Goal: Transaction & Acquisition: Purchase product/service

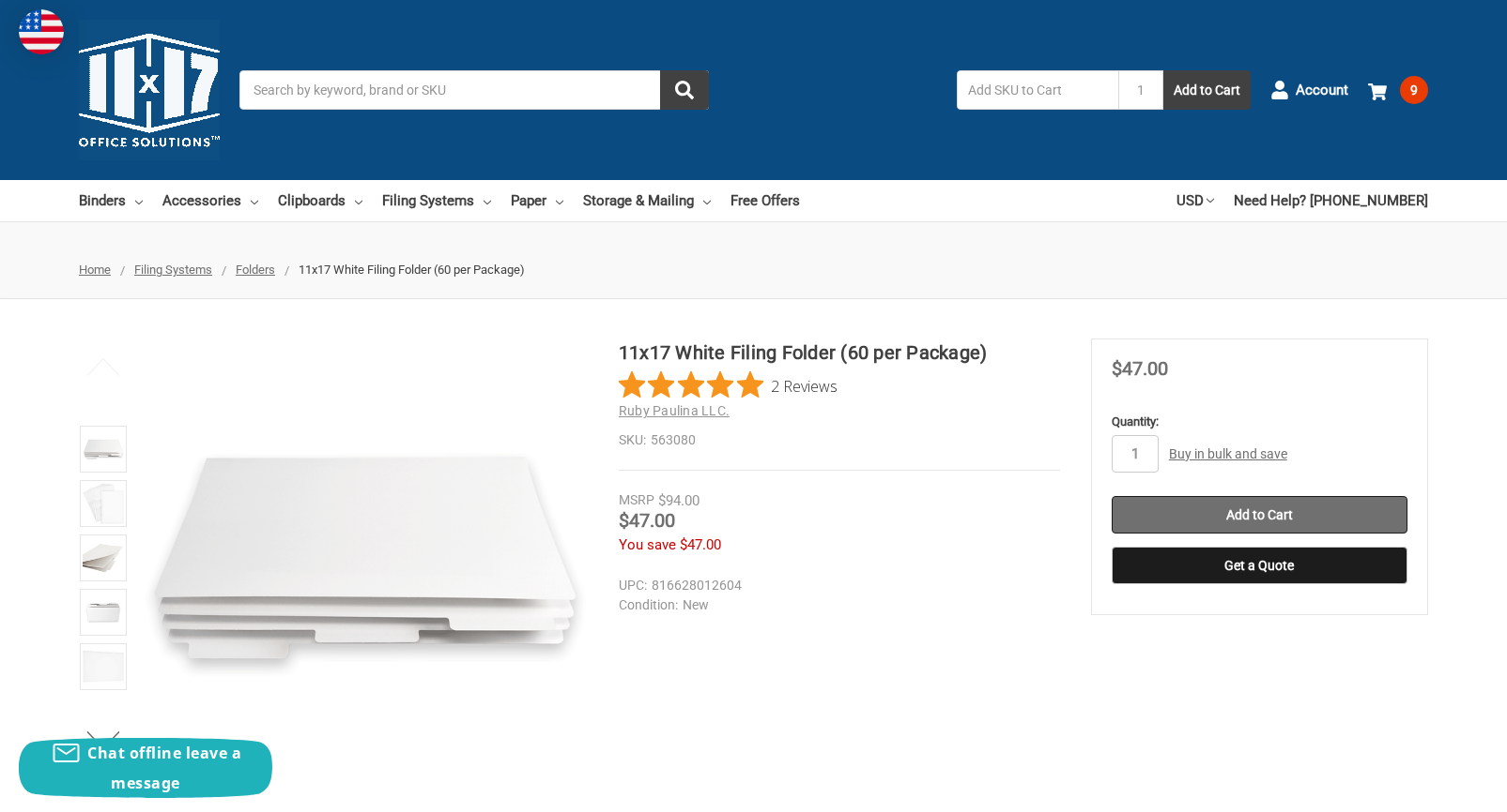
click at [1274, 514] on input "Add to Cart" at bounding box center [1258, 514] width 296 height 37
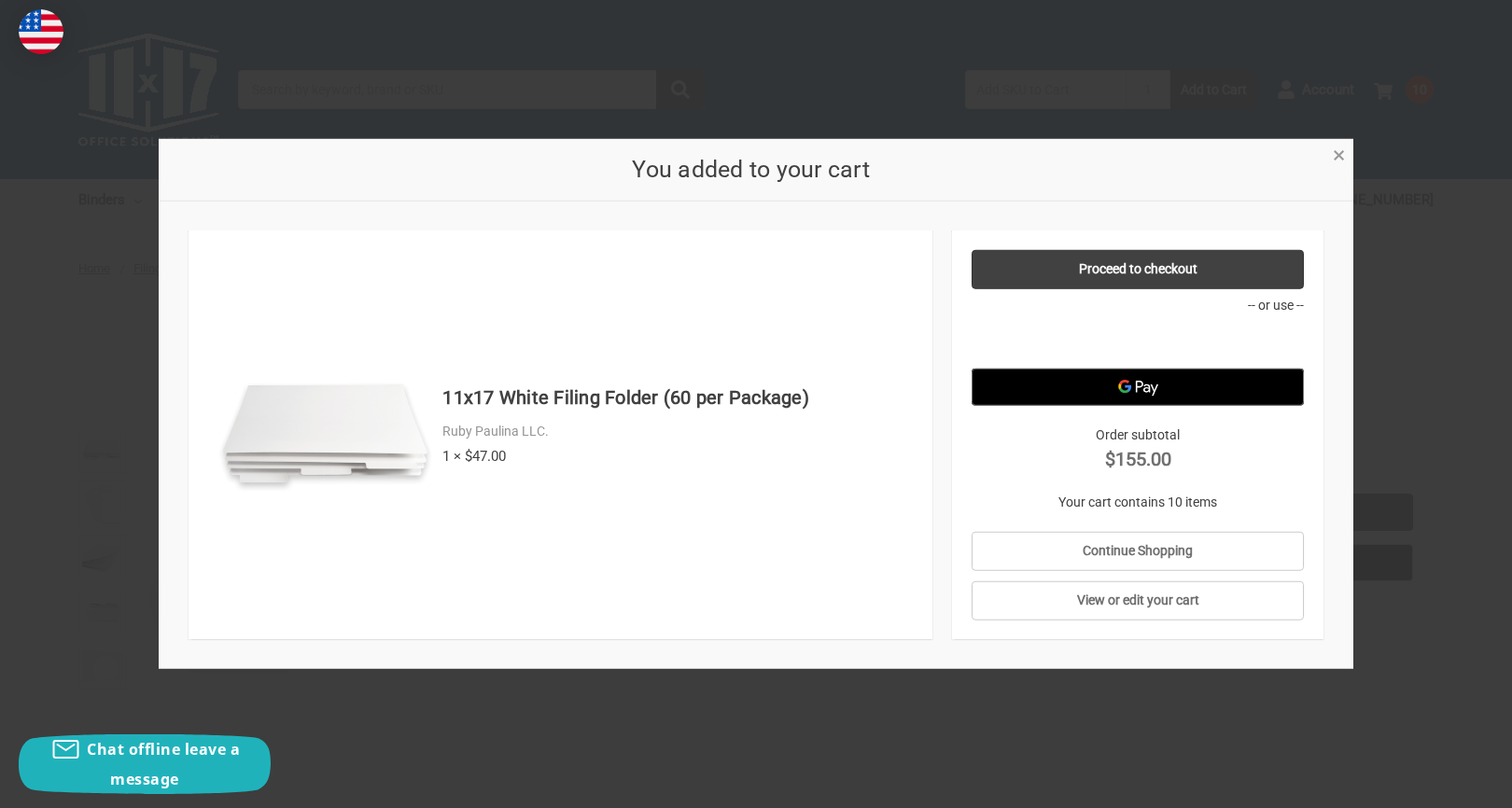
click at [1343, 159] on span "×" at bounding box center [1339, 155] width 12 height 27
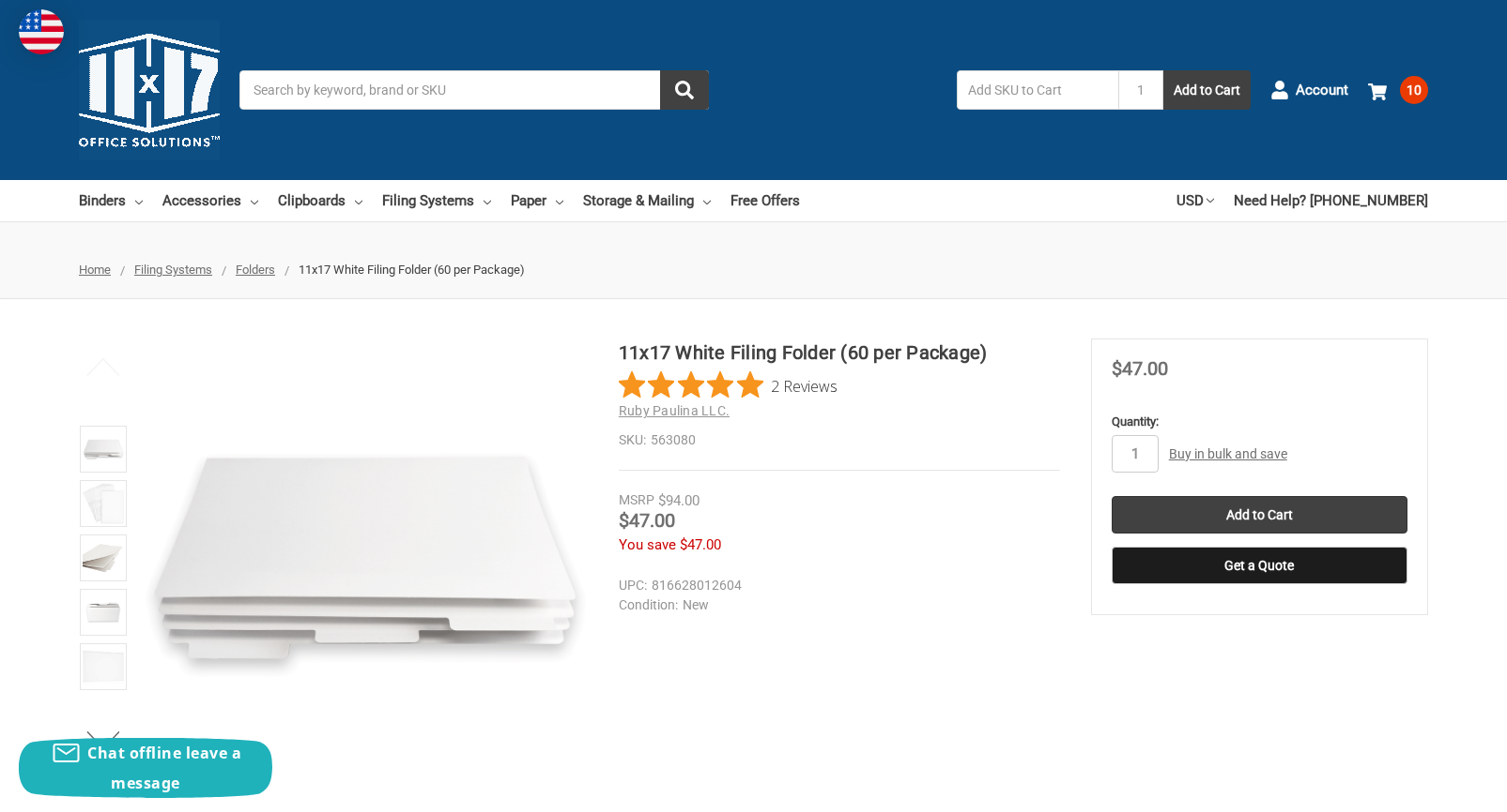
click at [1415, 96] on span "10" at bounding box center [1414, 89] width 28 height 28
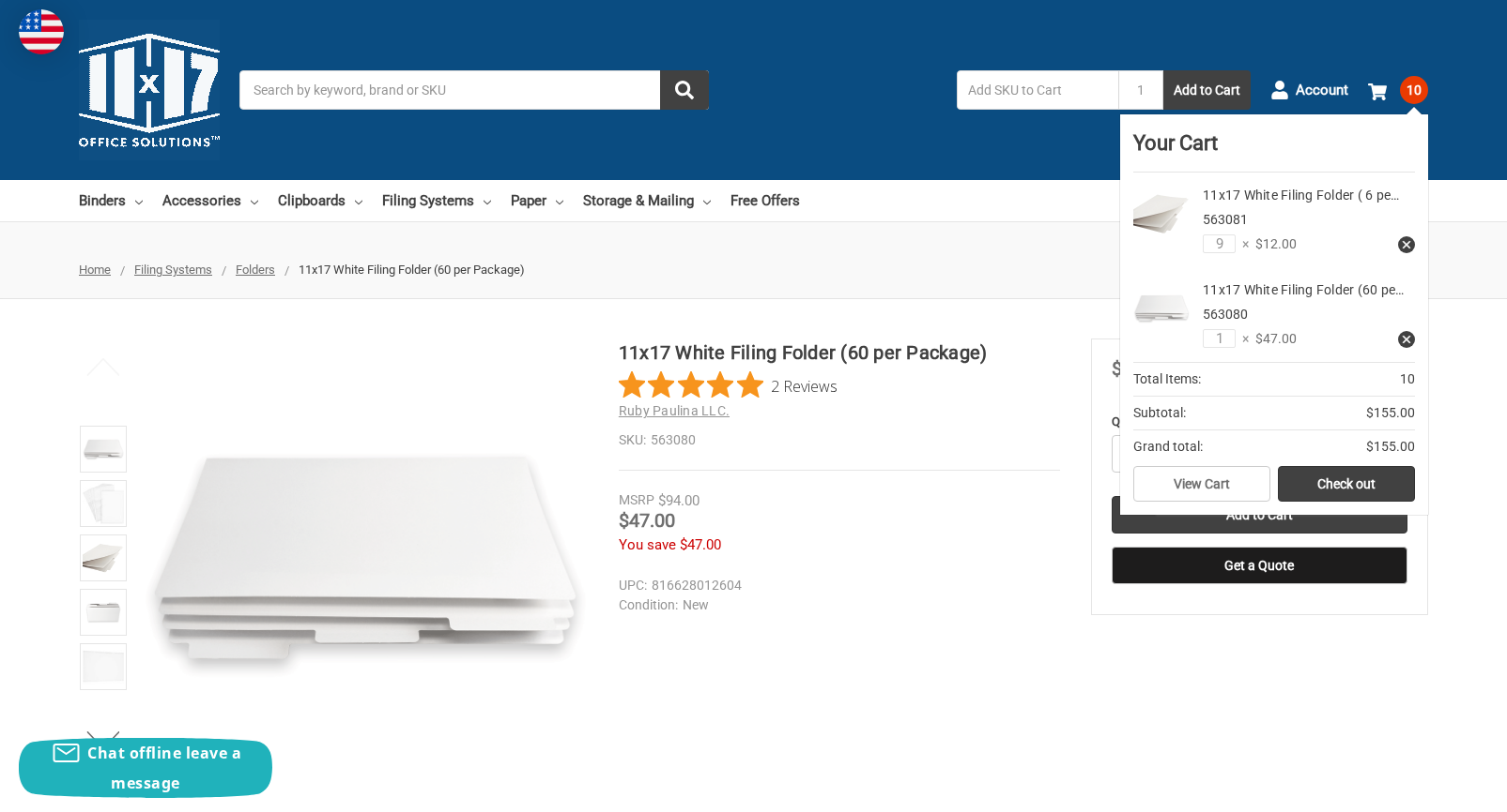
click at [1399, 243] on link at bounding box center [1406, 244] width 17 height 17
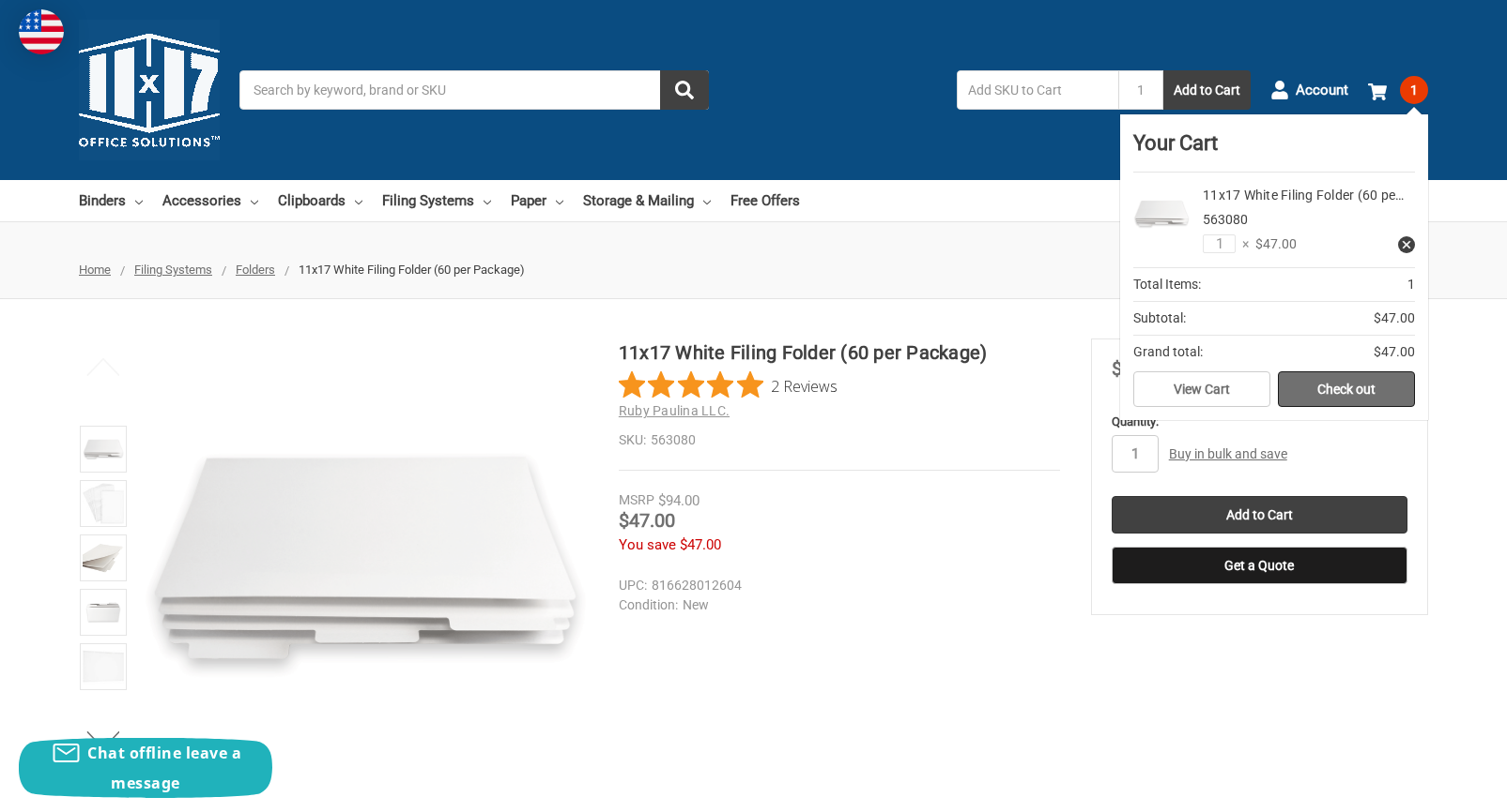
click at [1340, 398] on link "Check out" at bounding box center [1346, 389] width 138 height 35
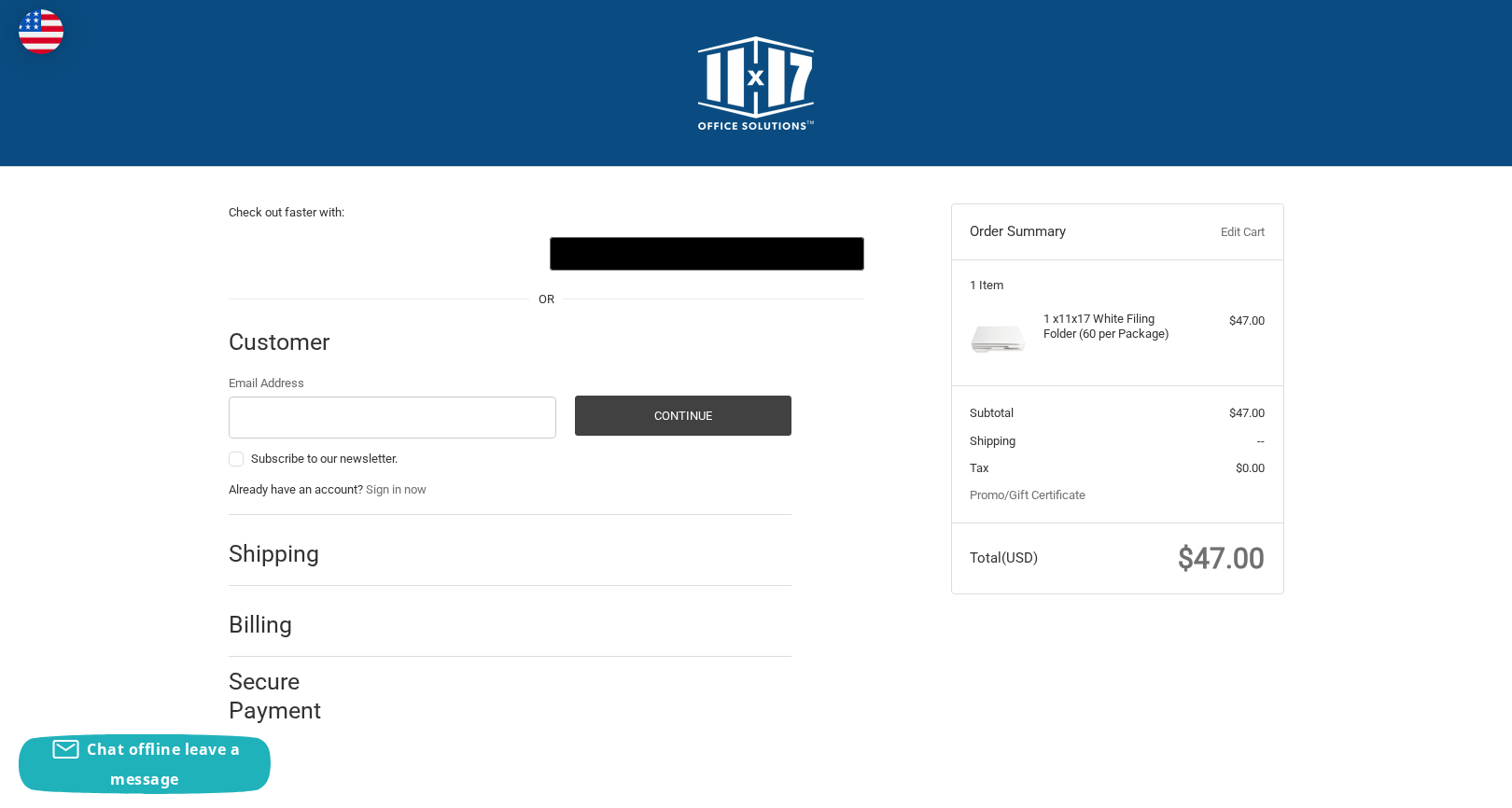
click at [667, 473] on div "Email Address Subscribe to our newsletter. Continue Already have an account? Si…" at bounding box center [510, 437] width 563 height 125
click at [527, 418] on input "Email Address" at bounding box center [393, 417] width 328 height 42
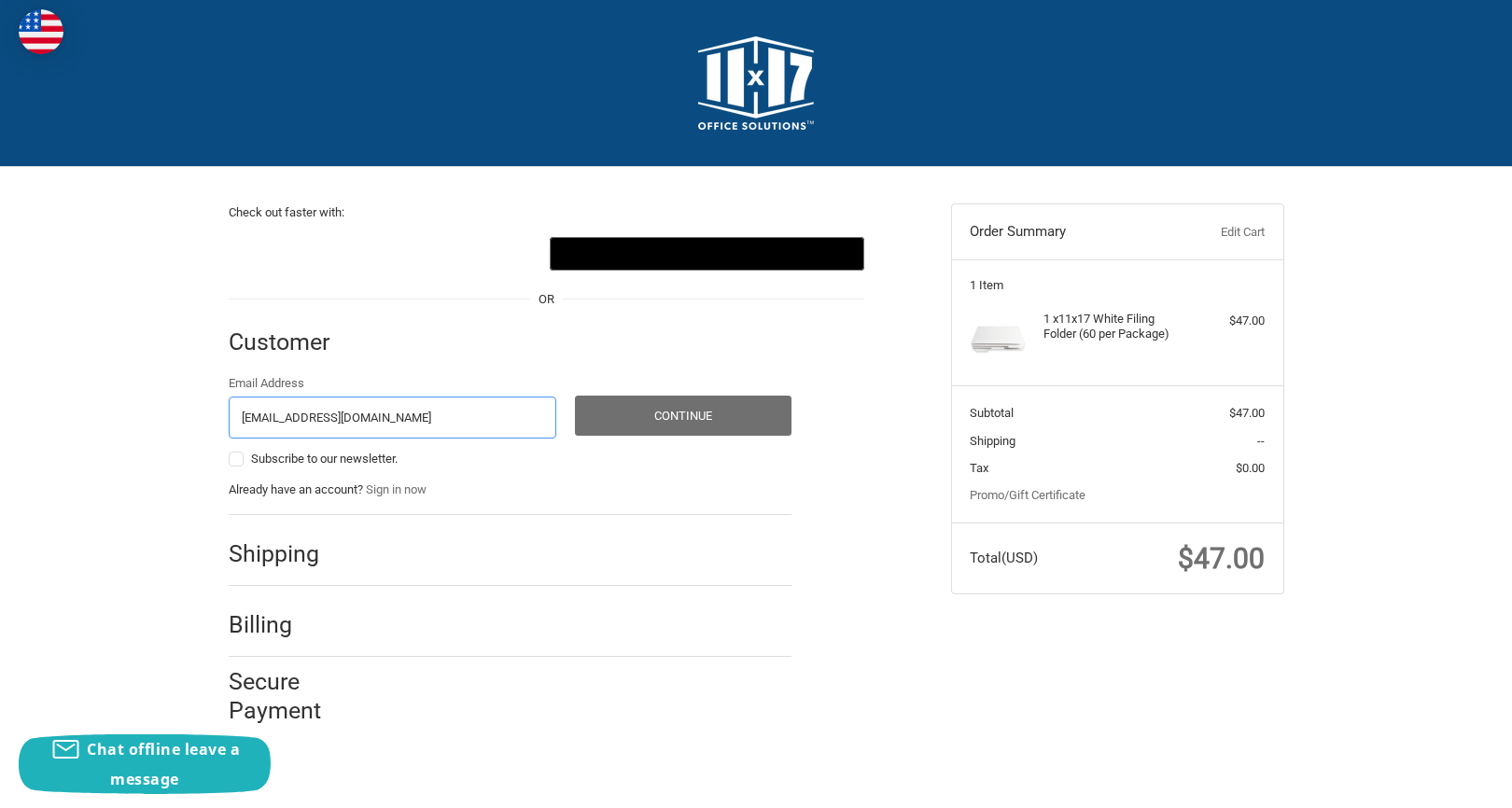
type input "GRACIESCHRECENGOST@GMAIL.COM"
click at [705, 419] on button "Continue" at bounding box center [684, 415] width 217 height 40
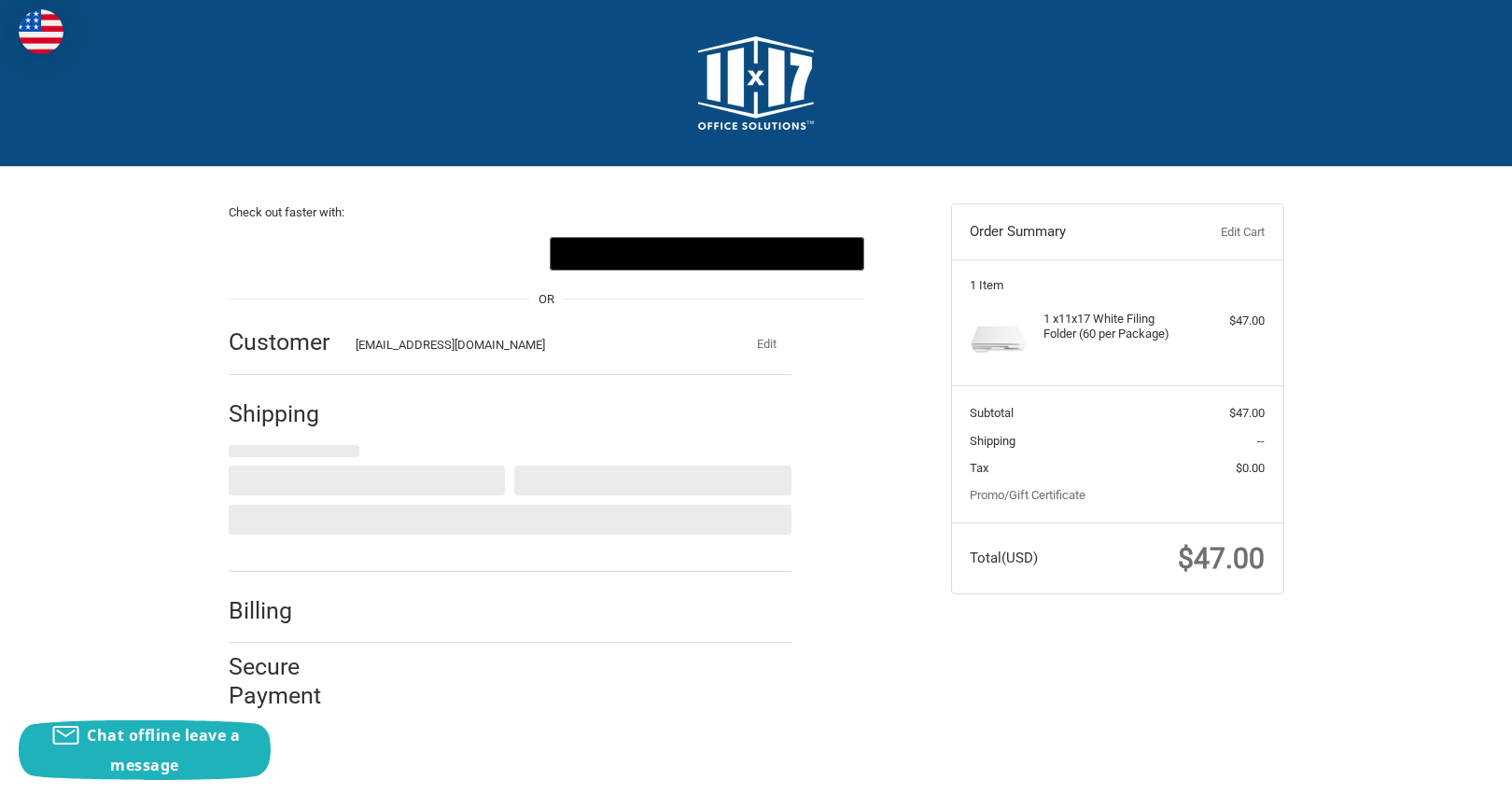
select select "US"
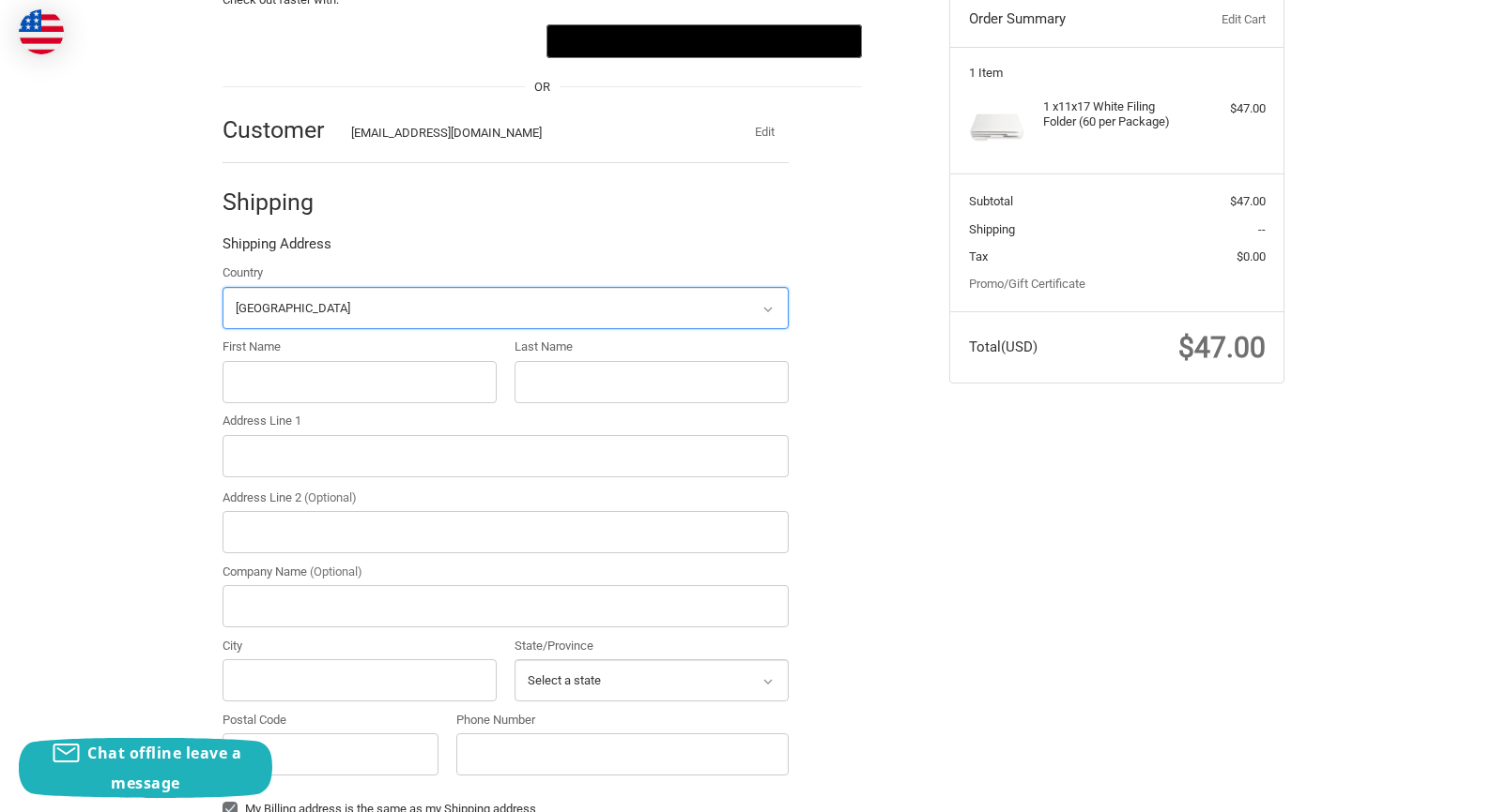
scroll to position [226, 0]
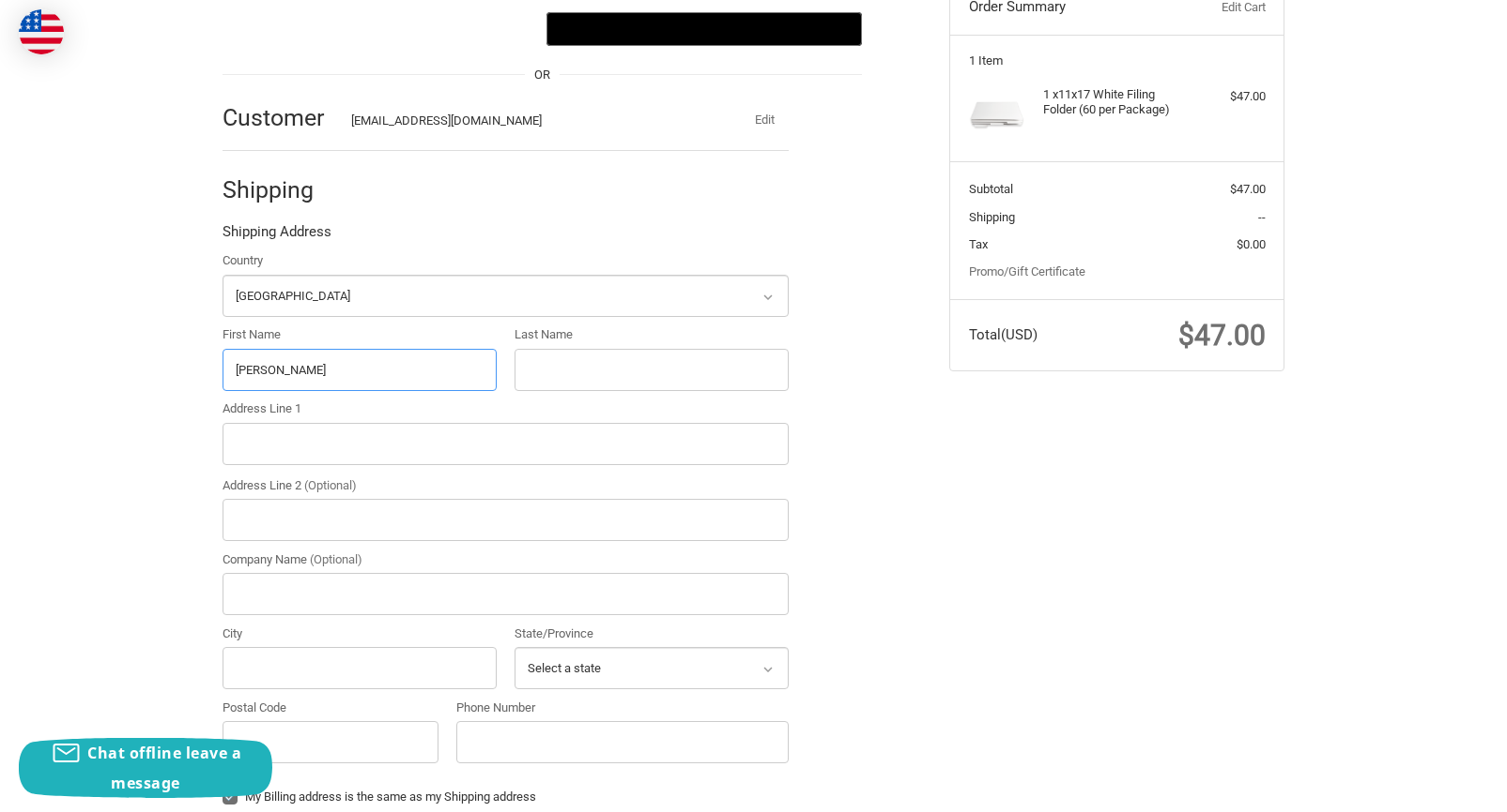
type input "GRACIE"
type input "SCHRECENGOST"
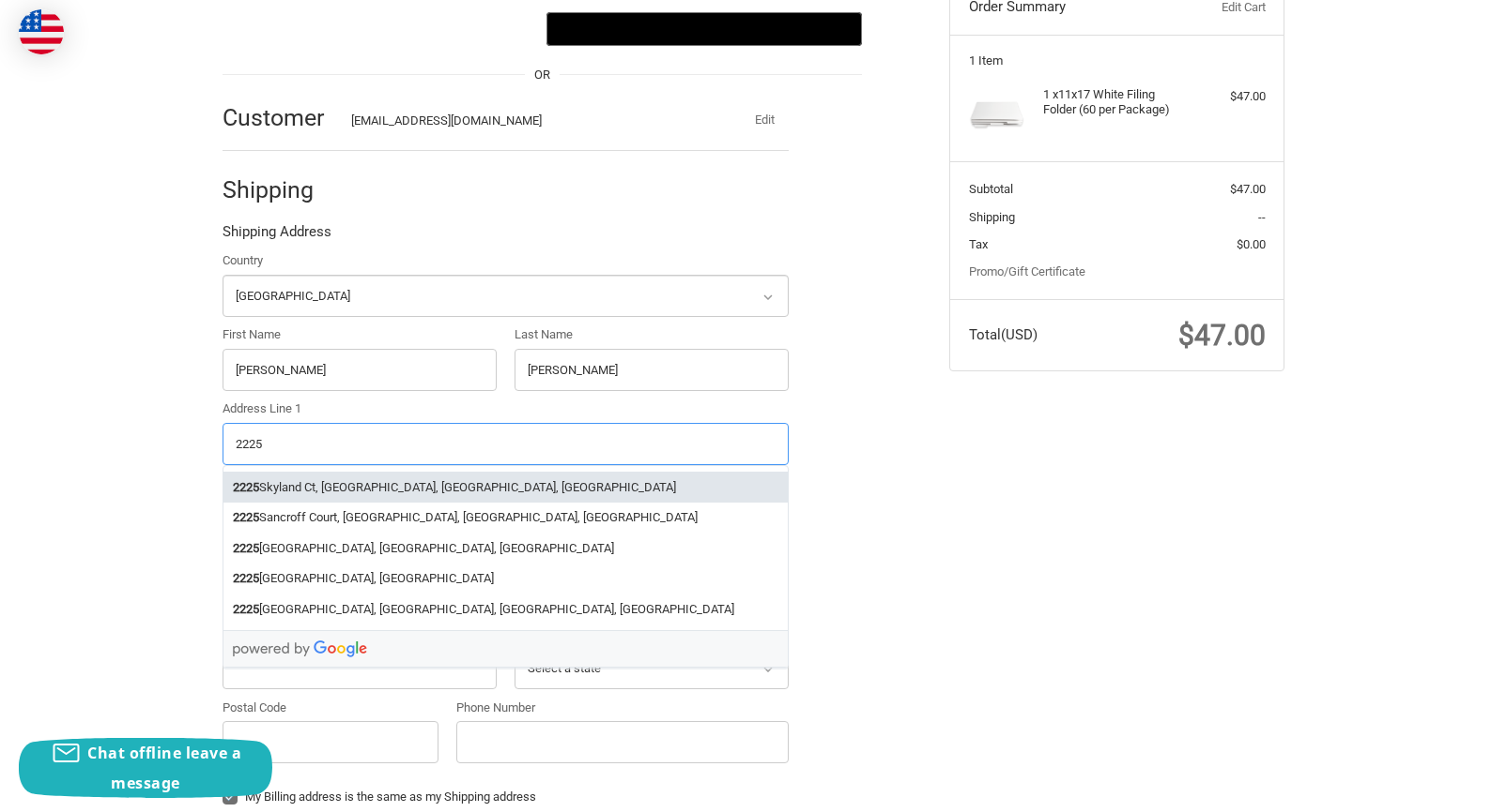
click at [438, 477] on li "2225 Skyland Ct, Norcross, GA, USA" at bounding box center [505, 488] width 564 height 31
type input "2225 Skyland Ct"
type input "Norcross"
type input "30071"
select select "GA"
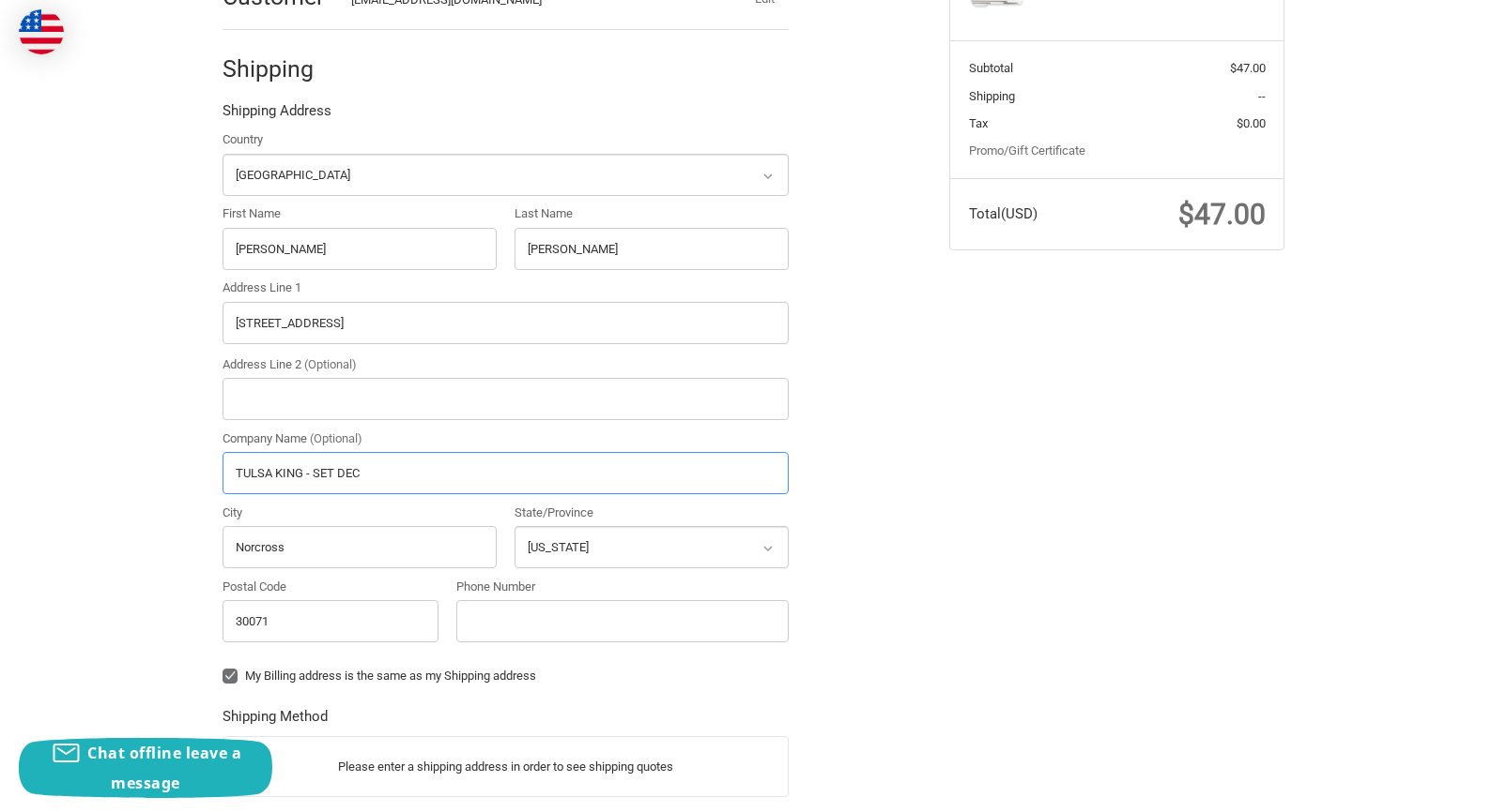
scroll to position [420, 0]
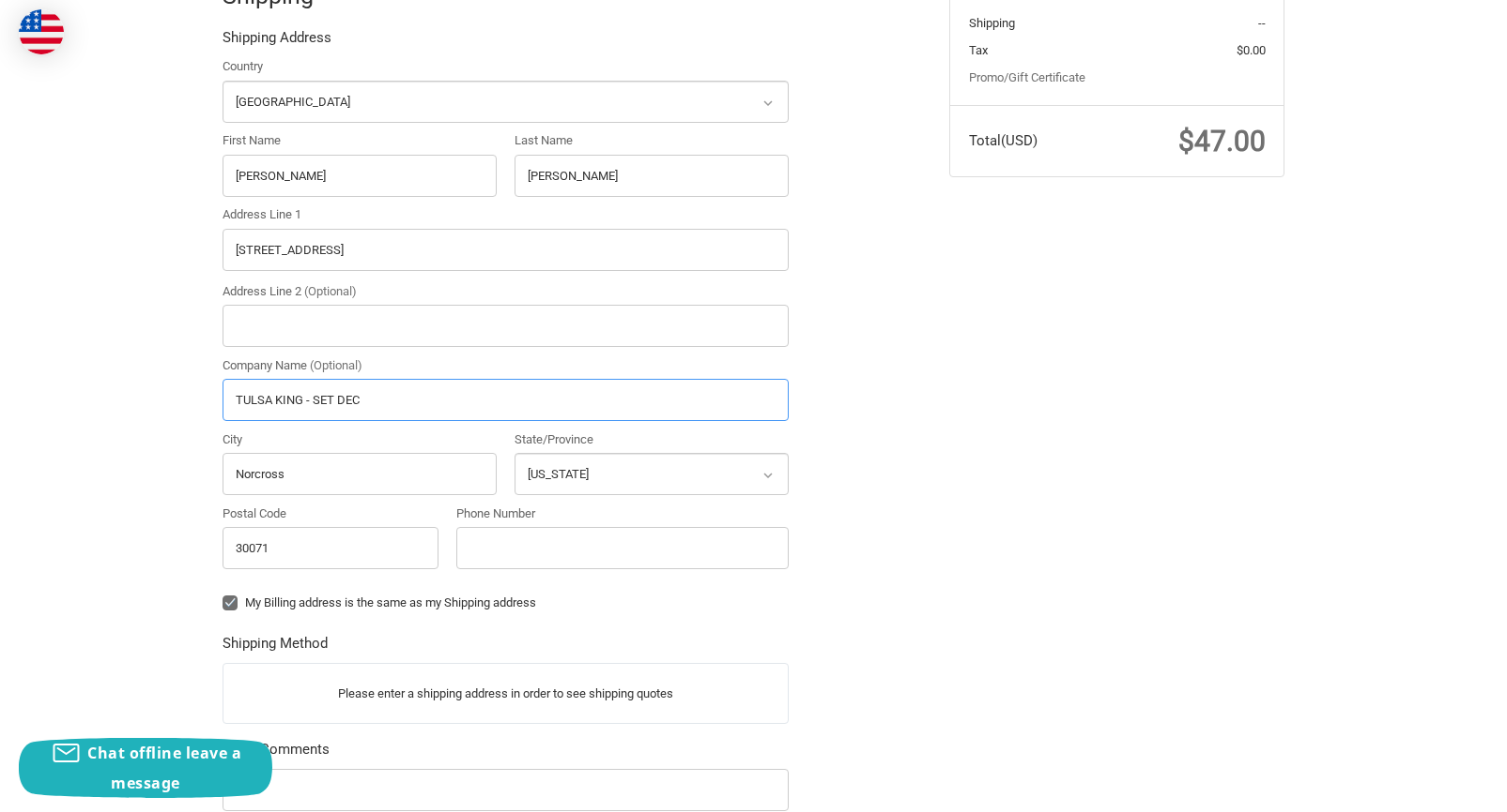
type input "TULSA KING - SET DEC"
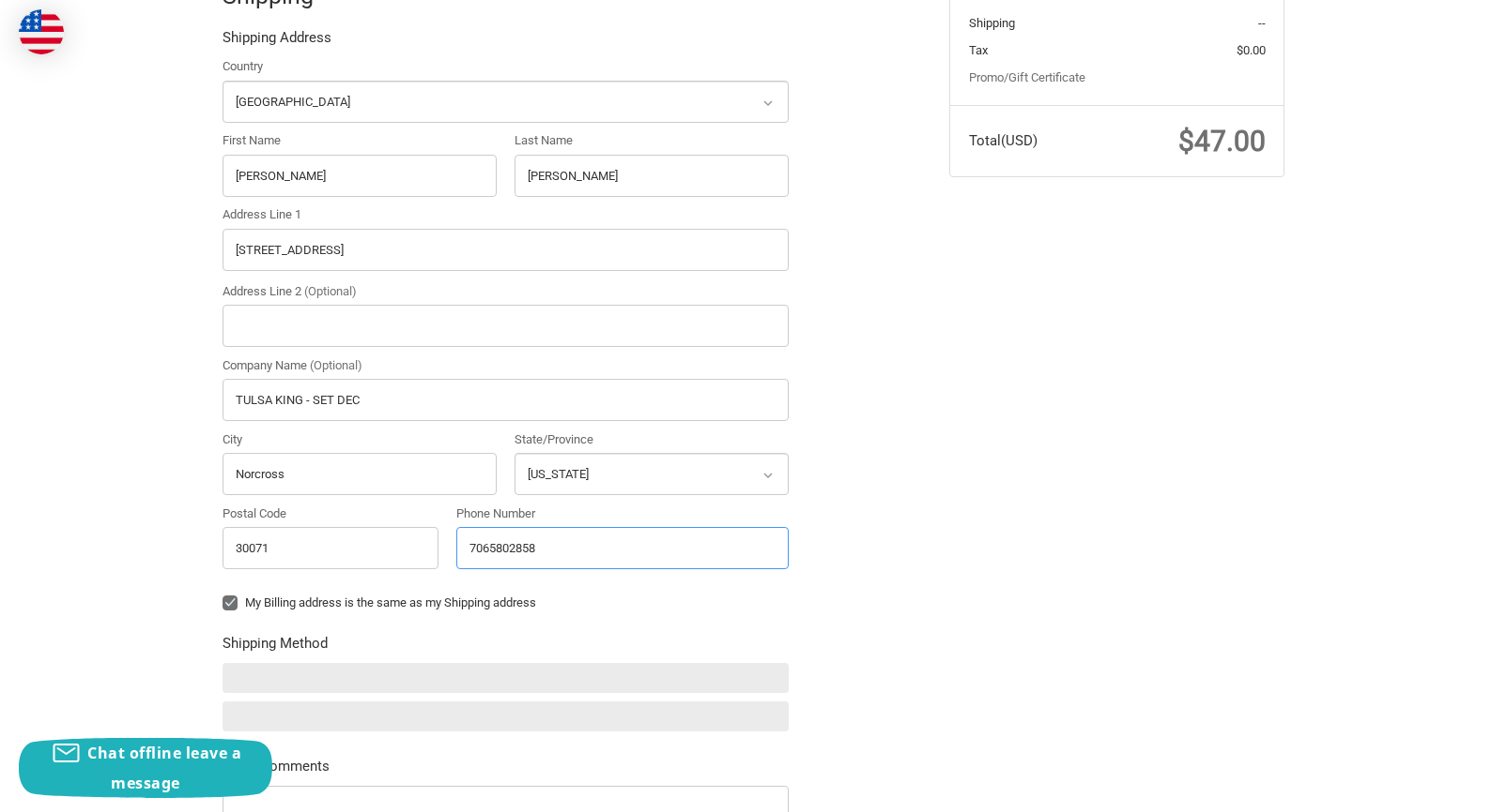
type input "7065802858"
click at [911, 452] on div "Check out faster with: @import url(//fonts.googleapis.com/css?family=Google+San…" at bounding box center [572, 404] width 727 height 1313
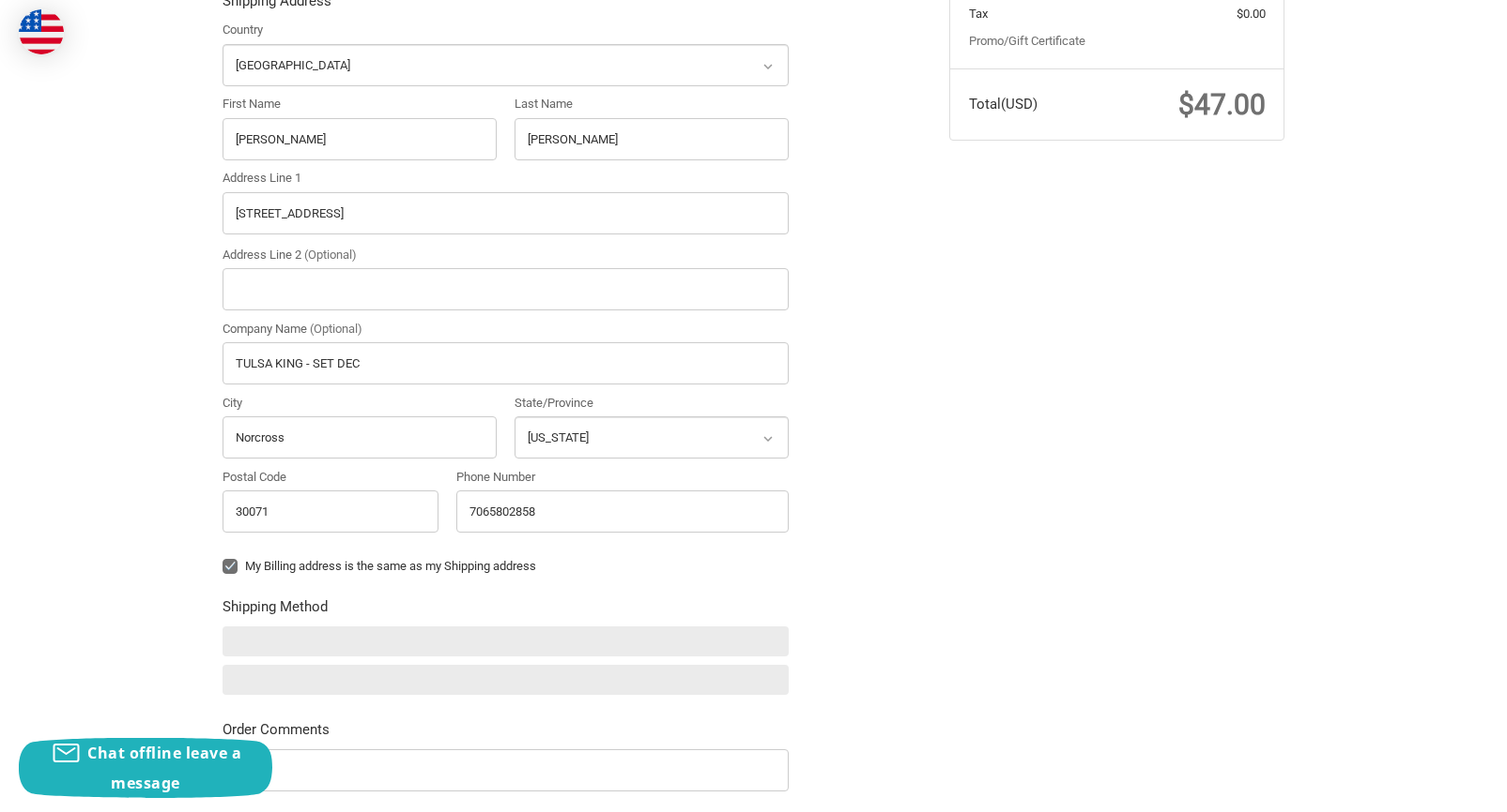
scroll to position [481, 0]
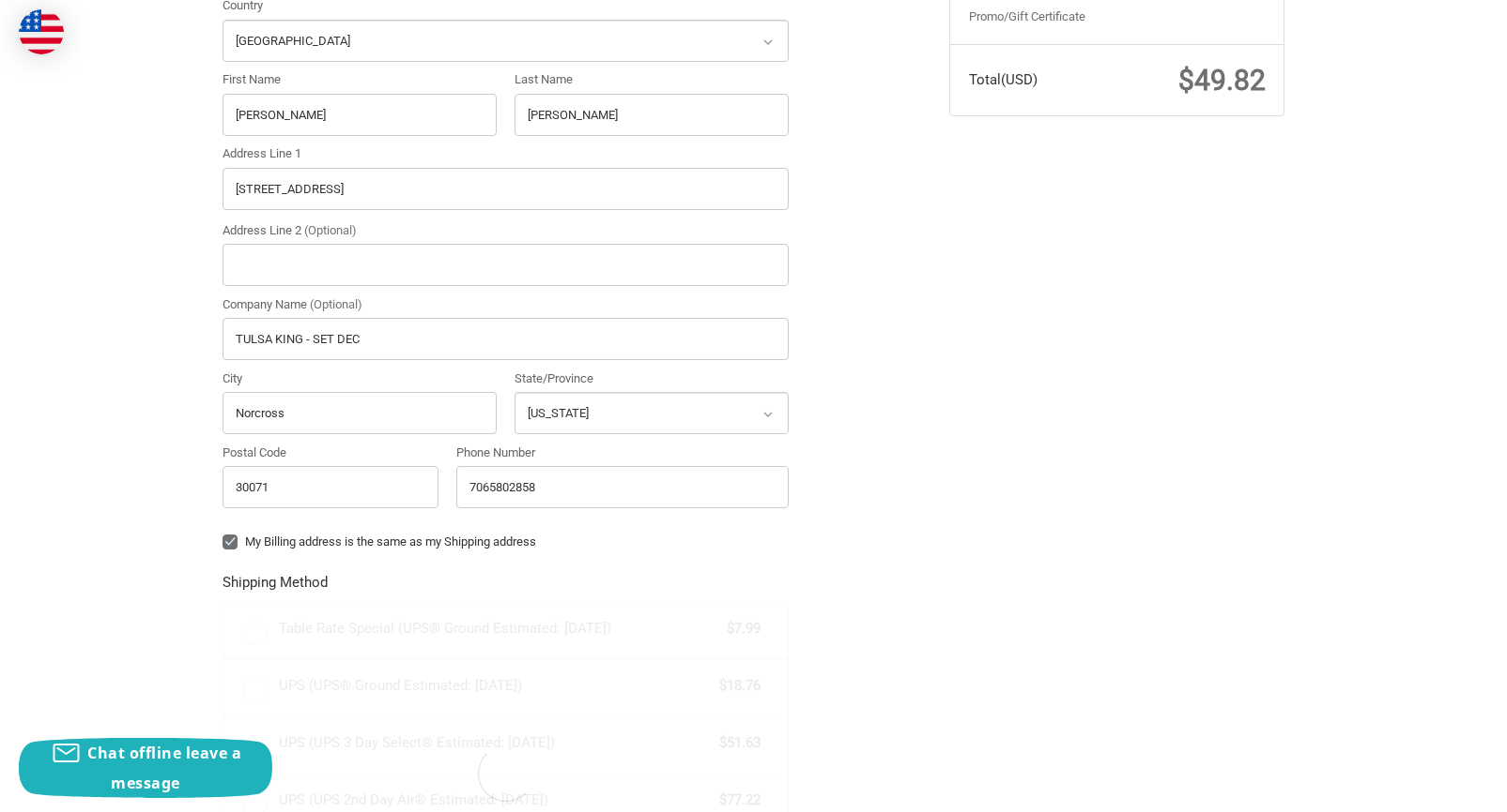
radio input "true"
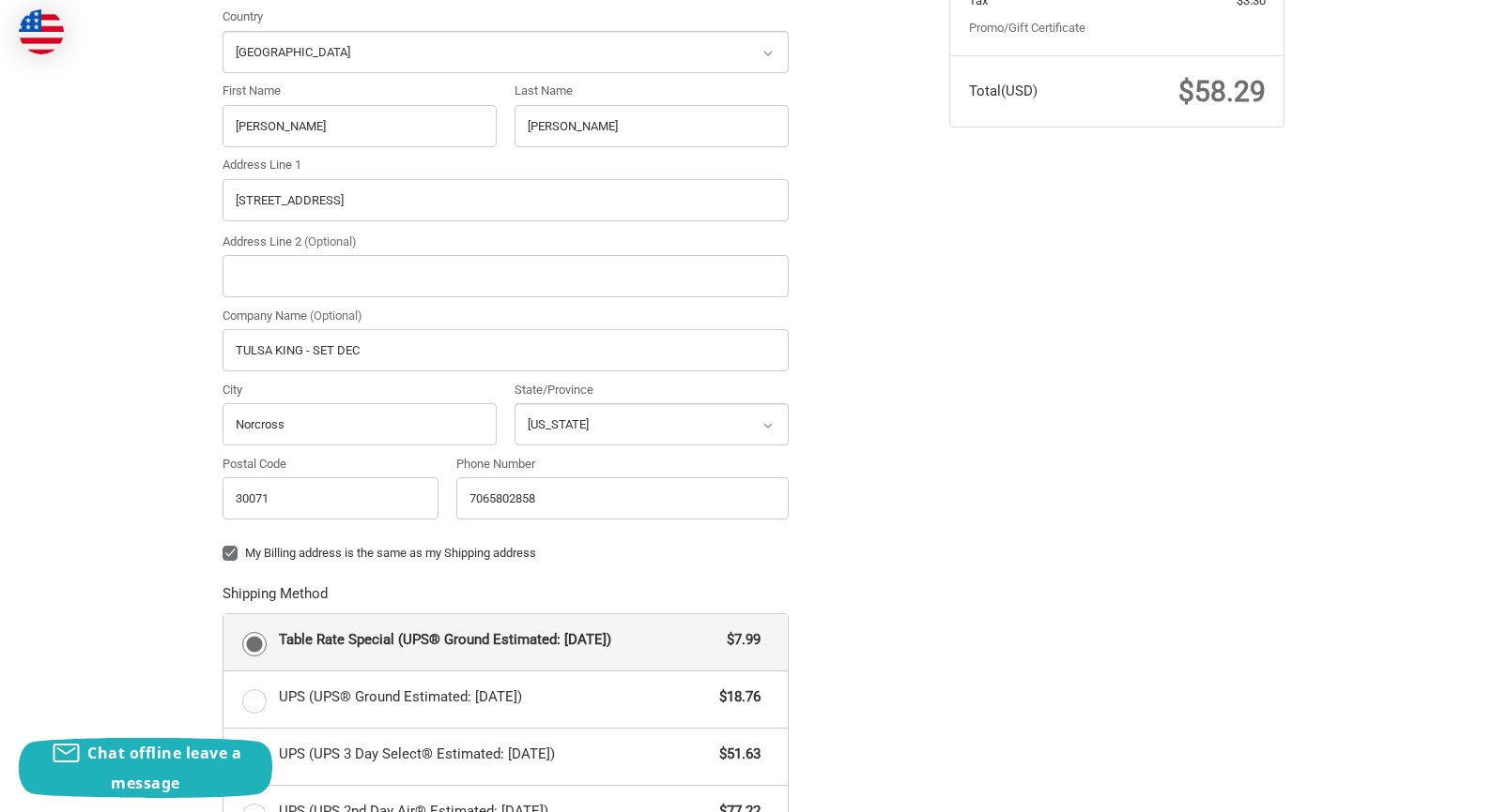
scroll to position [511, 0]
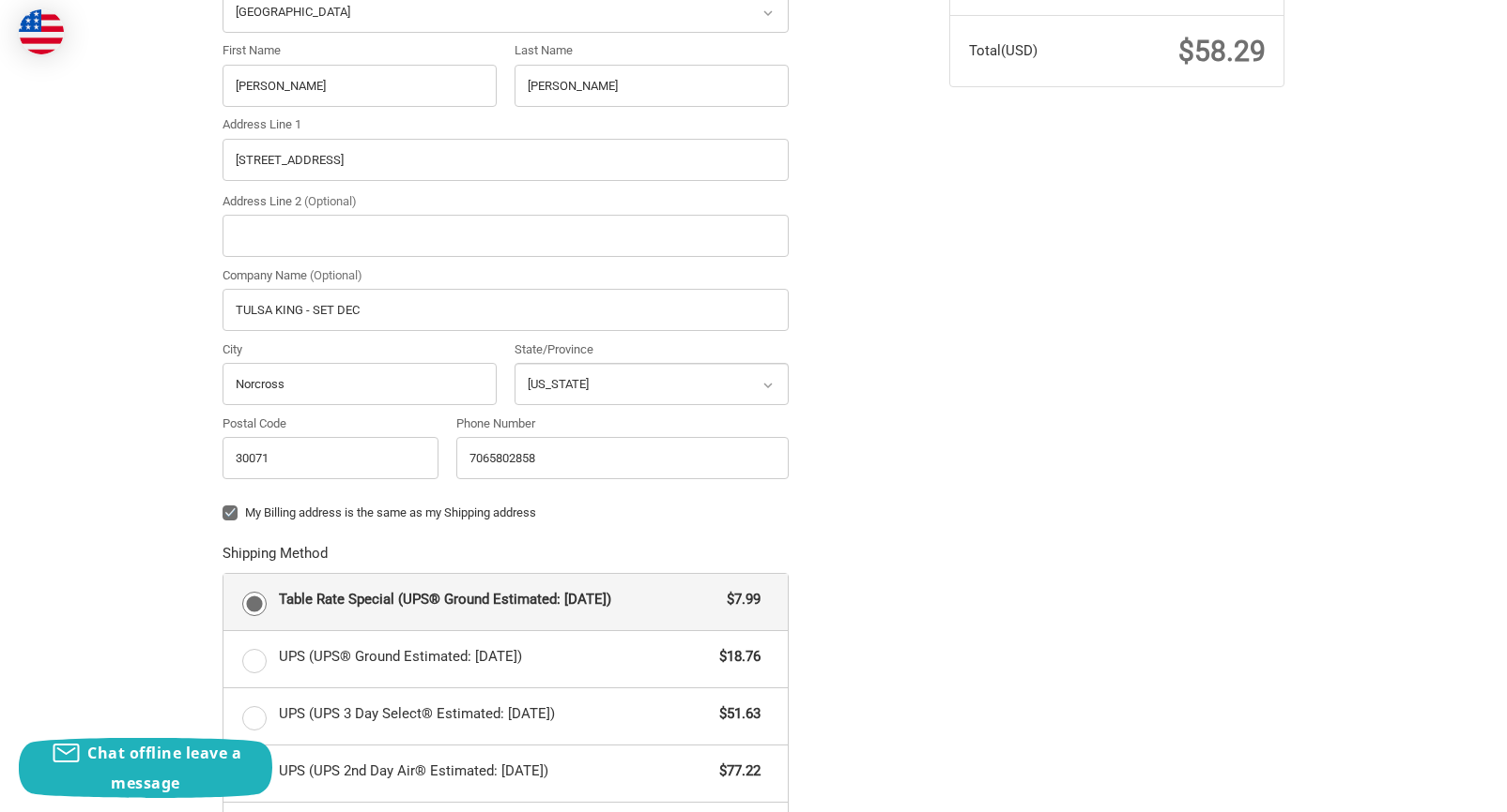
click at [233, 507] on label "My Billing address is the same as my Shipping address" at bounding box center [505, 513] width 566 height 15
click at [223, 505] on input "My Billing address is the same as my Shipping address" at bounding box center [222, 504] width 1 height 1
checkbox input "false"
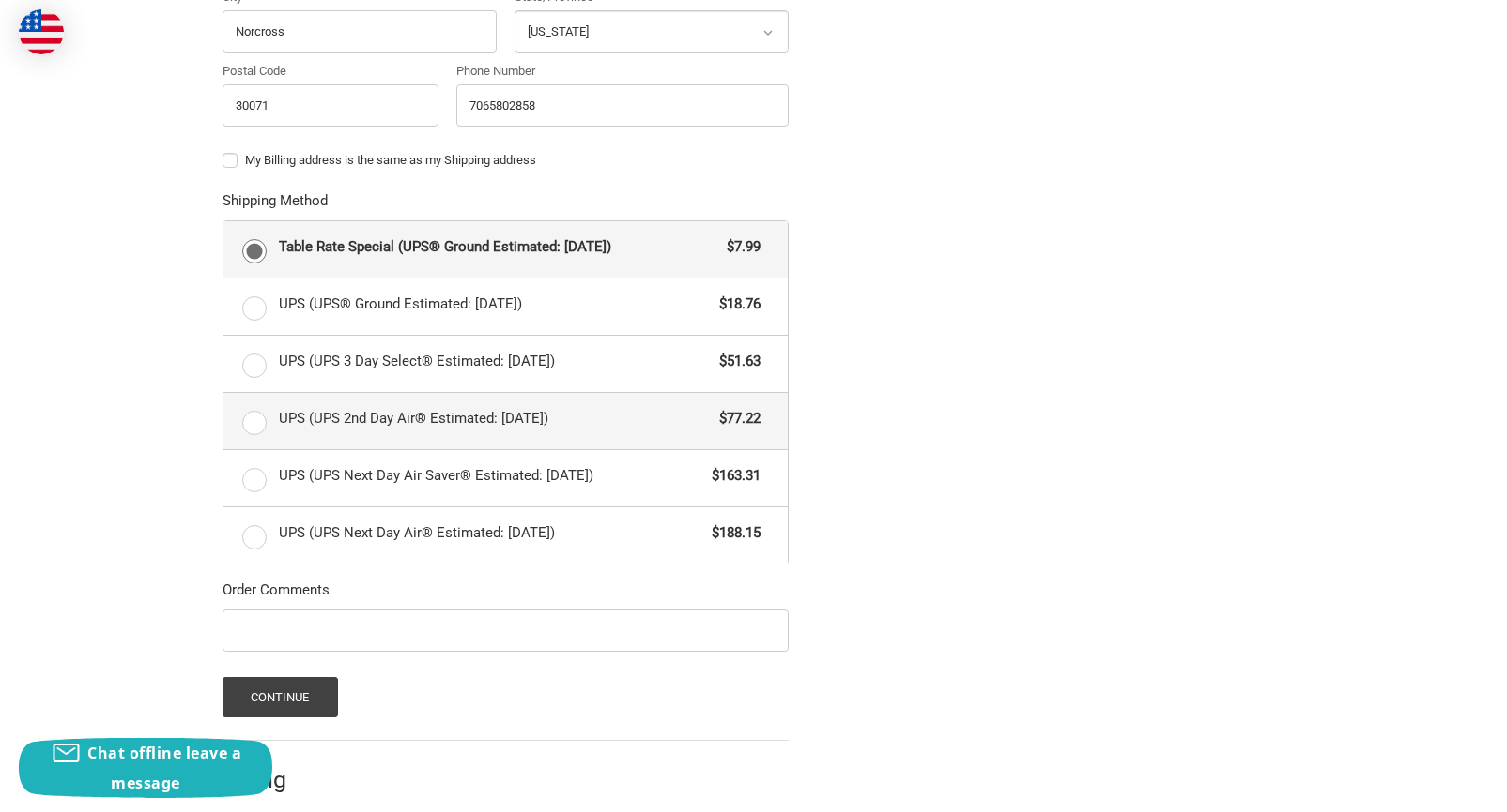
scroll to position [965, 0]
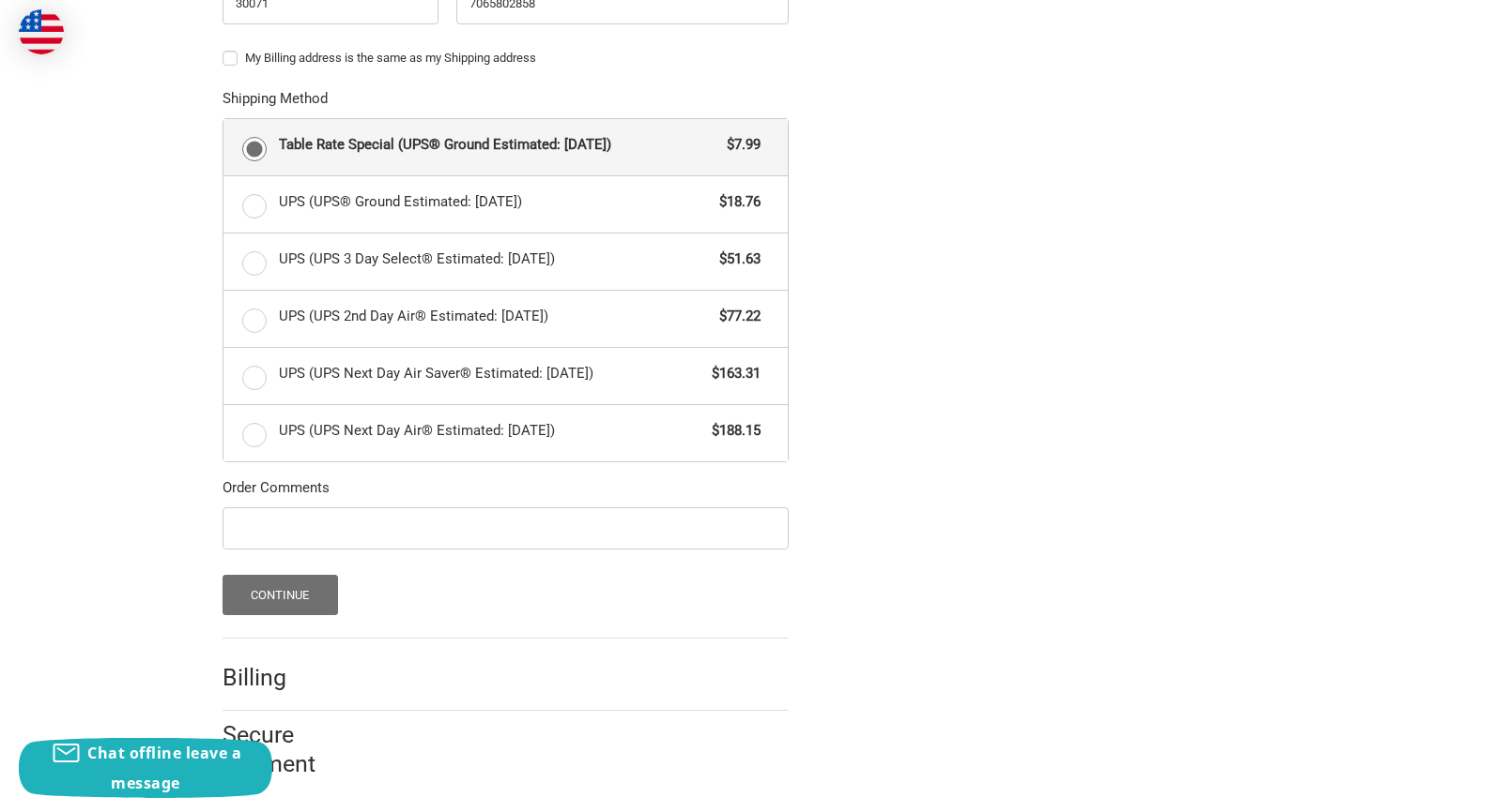
click at [307, 596] on button "Continue" at bounding box center [280, 595] width 116 height 40
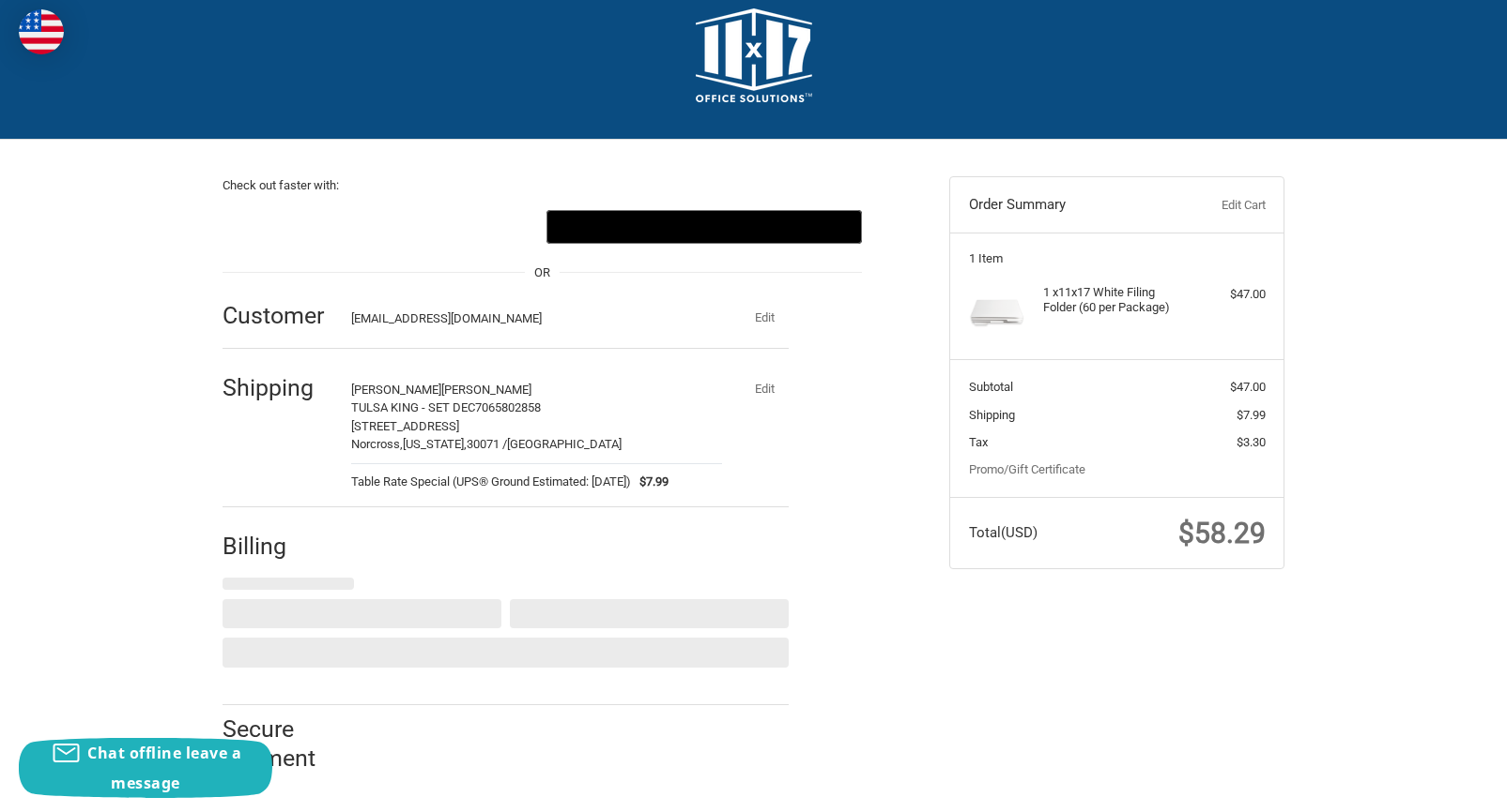
scroll to position [0, 0]
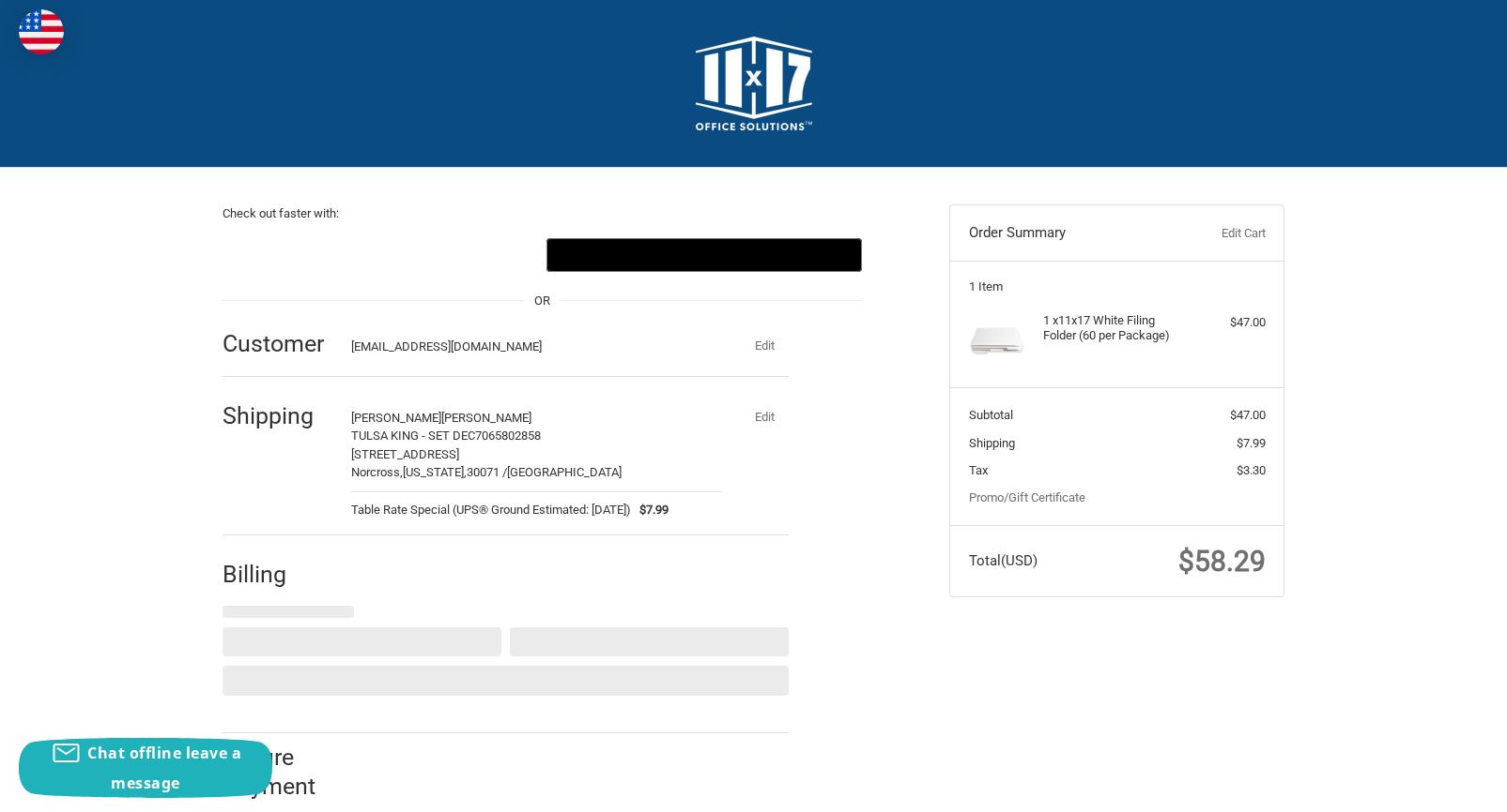
select select "US"
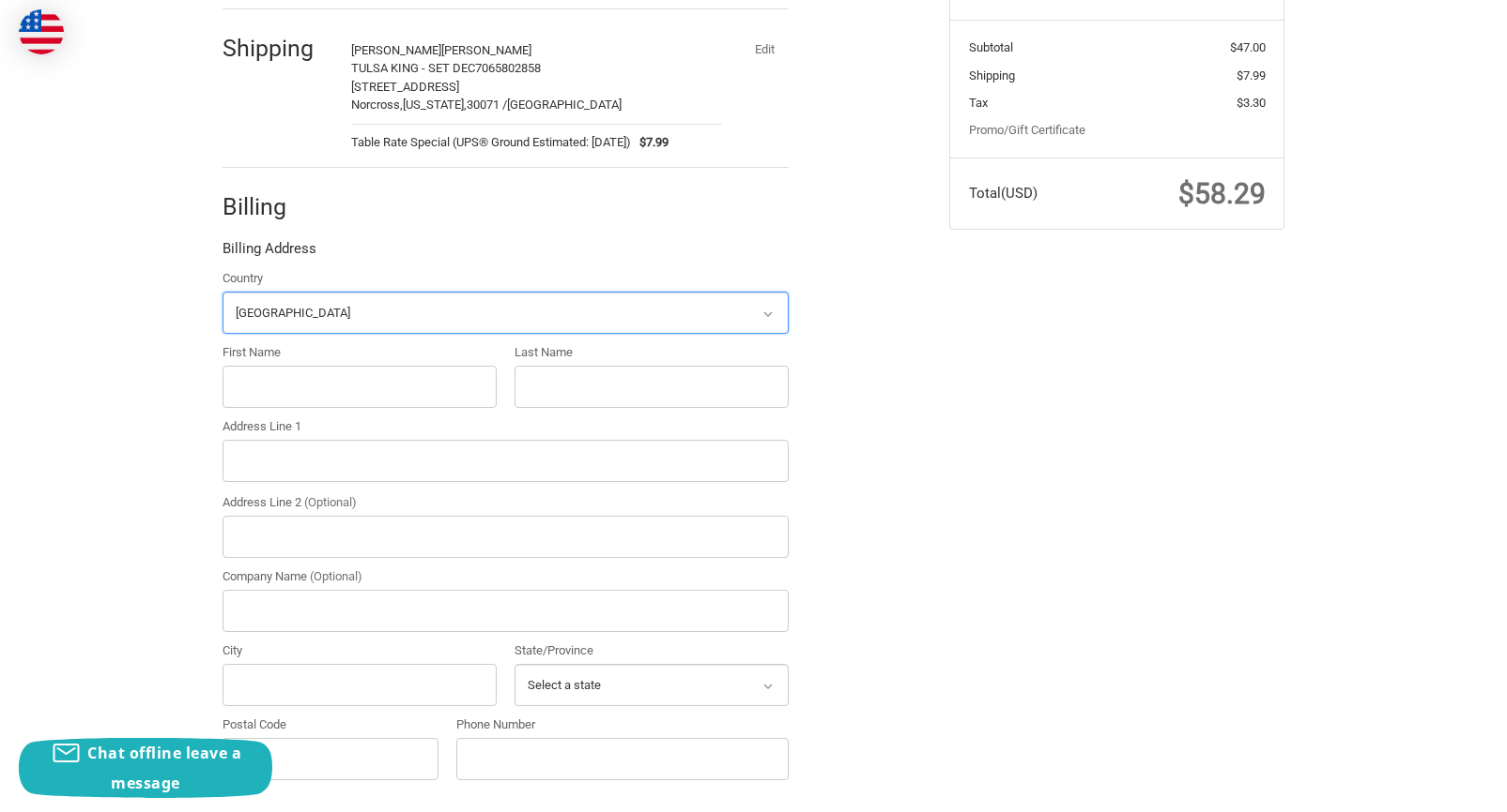
scroll to position [369, 0]
type input "GRACIE"
type input "SCHRECENGOST"
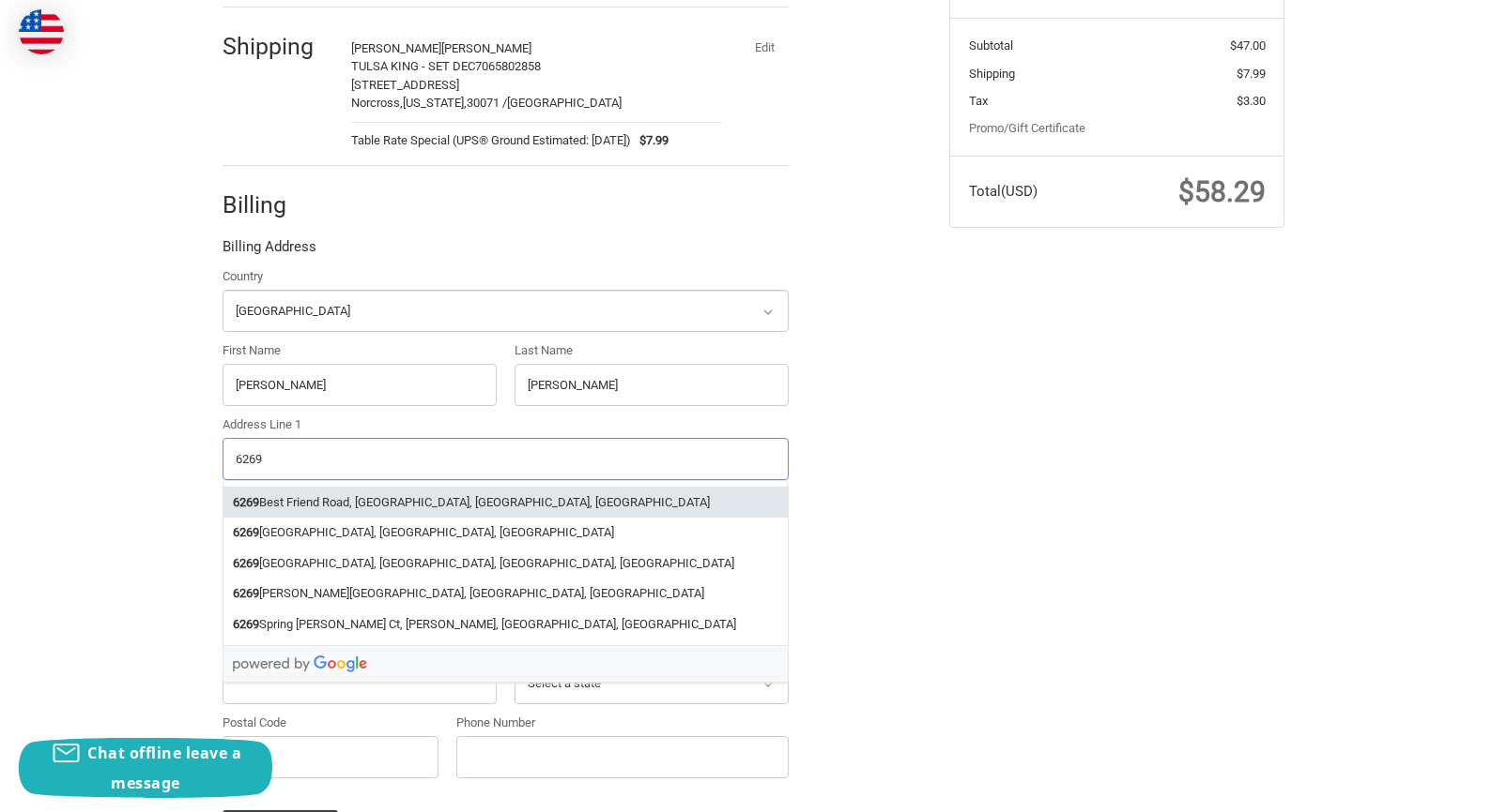
click at [475, 499] on li "6269 Best Friend Road, Norcross, GA, USA" at bounding box center [505, 503] width 564 height 31
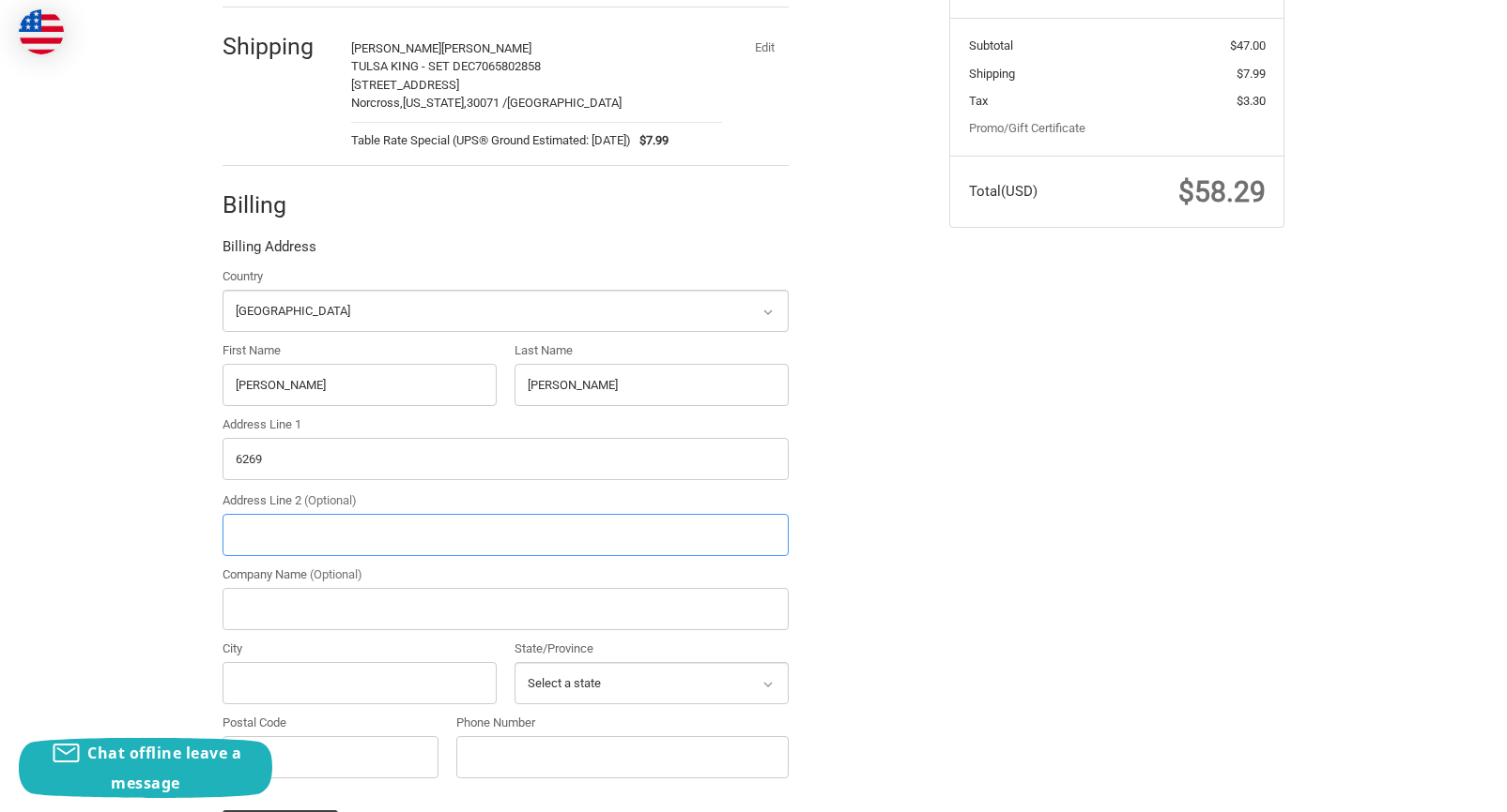
type input "6269 Best Friend Road"
type input "Norcross"
select select "GA"
type input "30071"
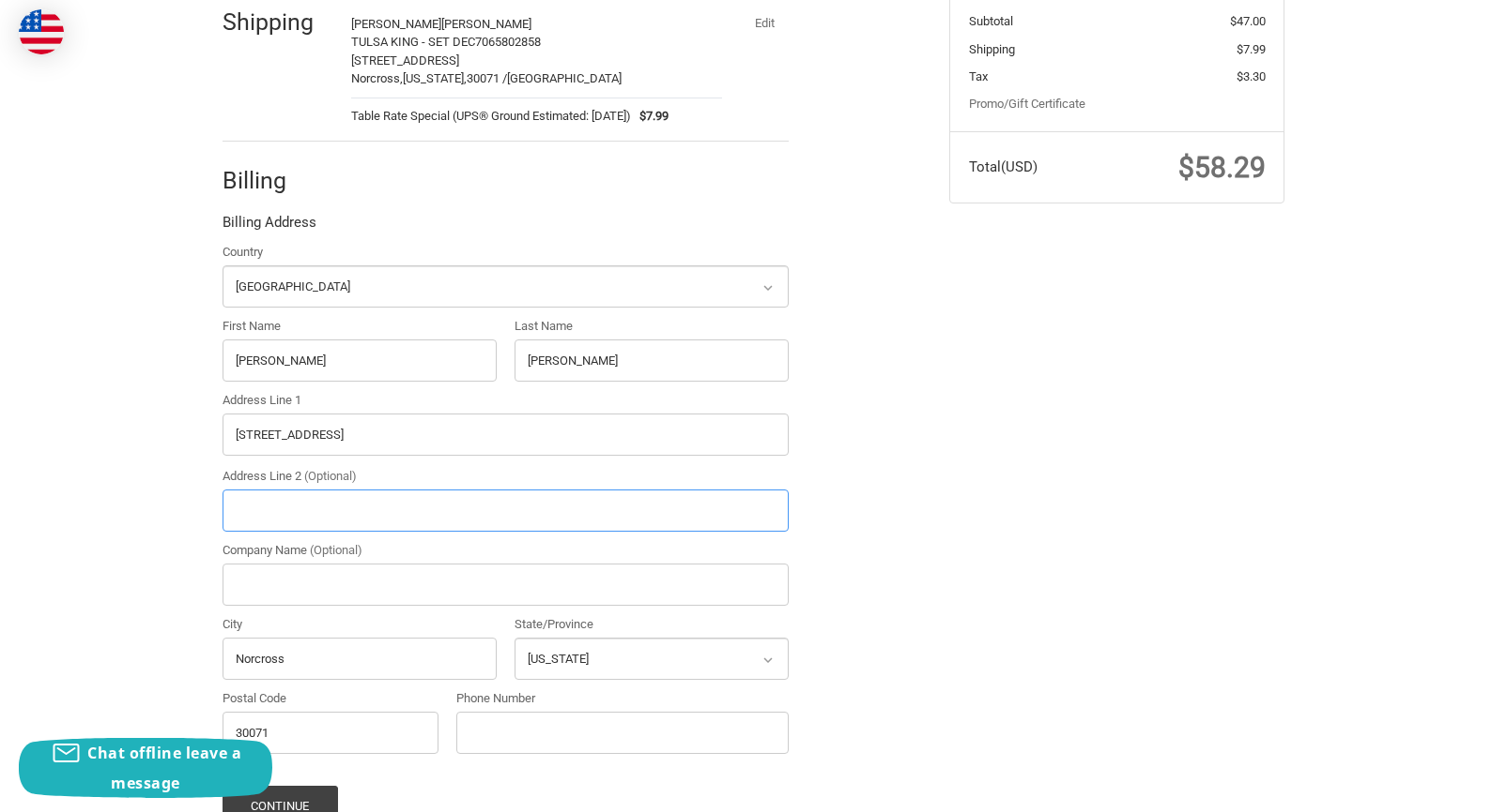
scroll to position [406, 0]
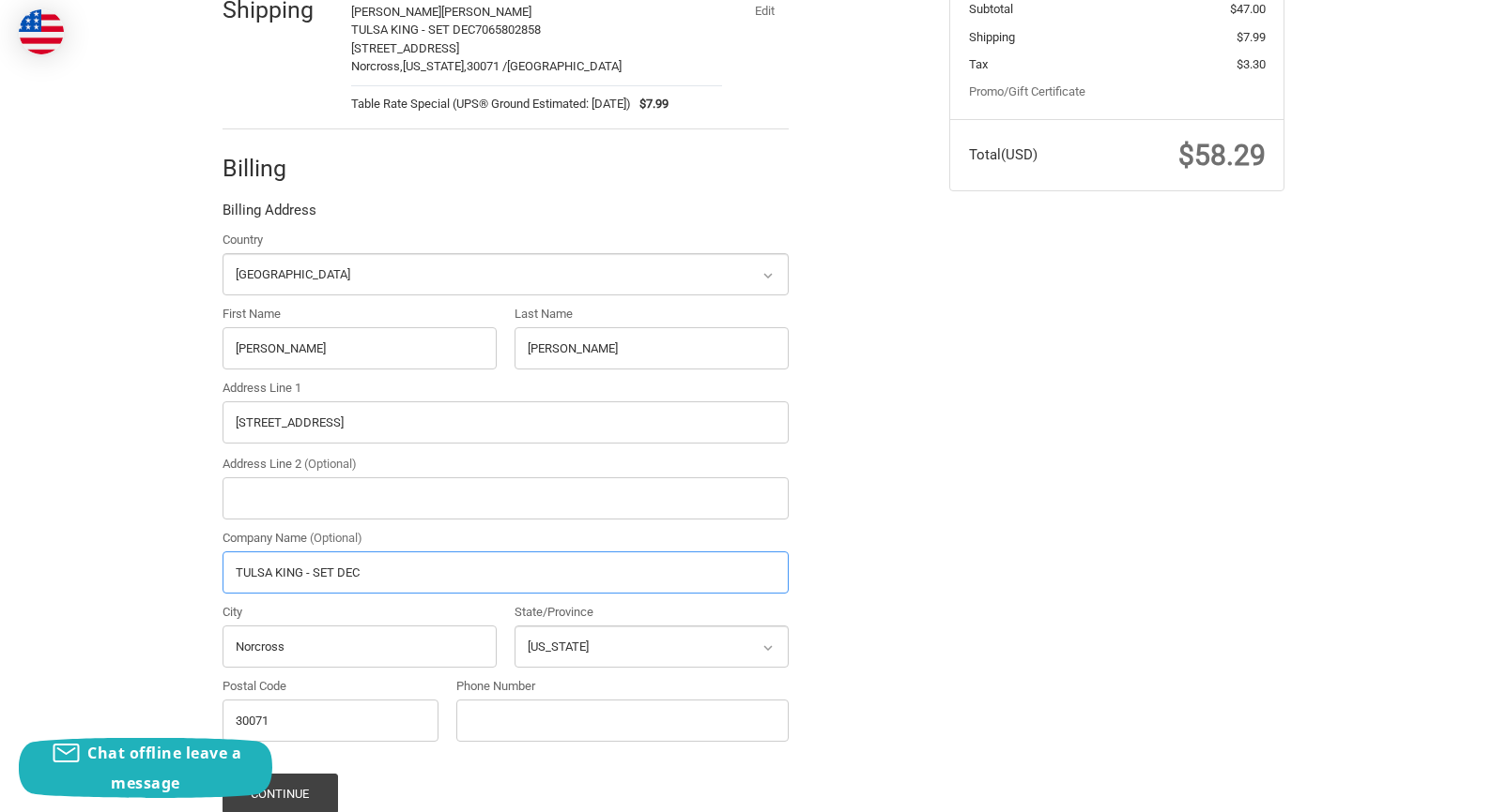
type input "TULSA KING - SET DEC"
type input "7065802858"
click at [1433, 471] on div "Check out faster with: @import url(//fonts.googleapis.com/css?family=Google+San…" at bounding box center [754, 344] width 1507 height 1165
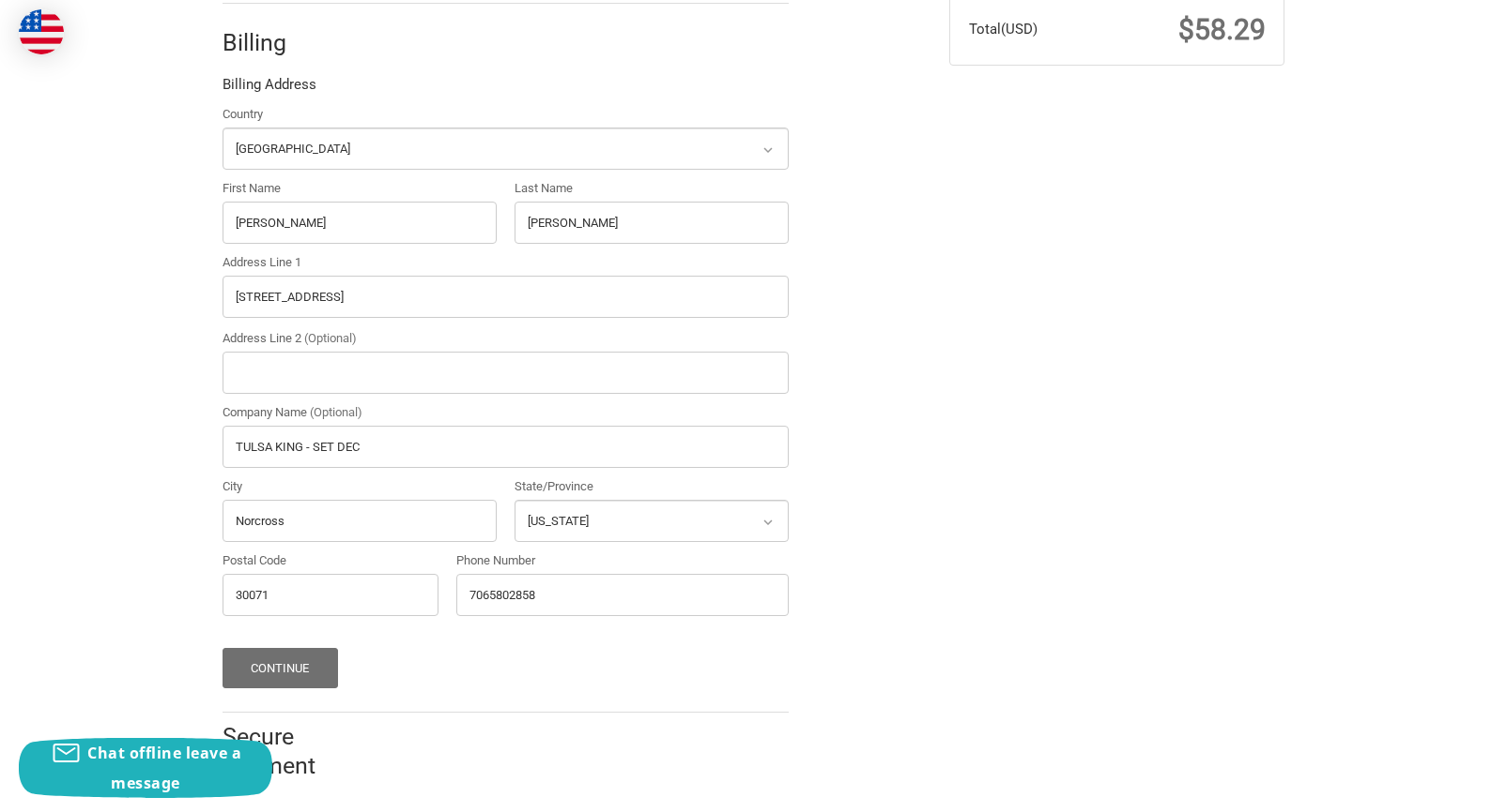
click at [324, 650] on button "Continue" at bounding box center [280, 668] width 116 height 40
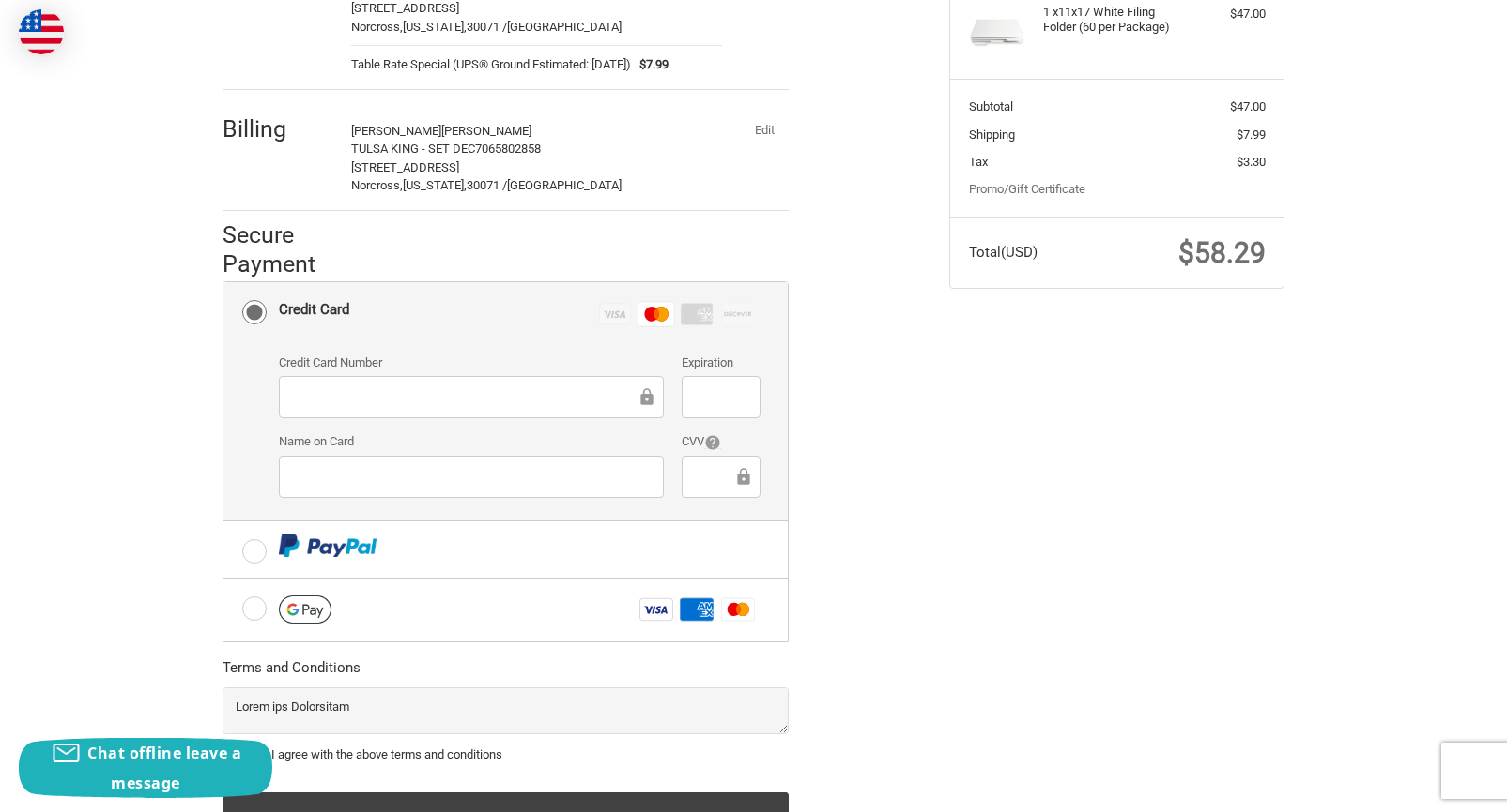
scroll to position [393, 0]
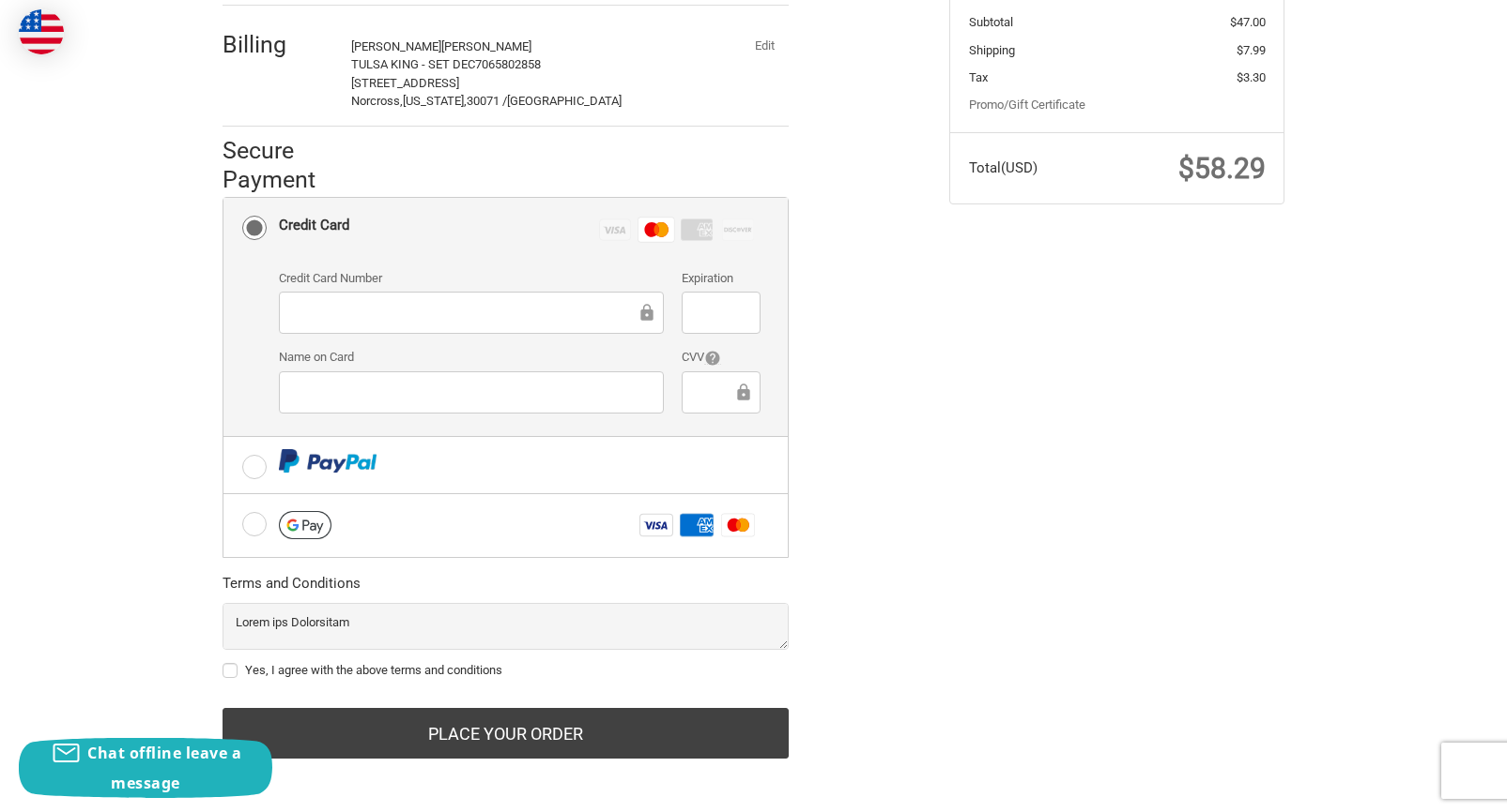
click at [229, 668] on label "Yes, I agree with the above terms and conditions" at bounding box center [505, 671] width 566 height 15
click at [223, 663] on input "Yes, I agree with the above terms and conditions" at bounding box center [222, 662] width 1 height 1
checkbox input "true"
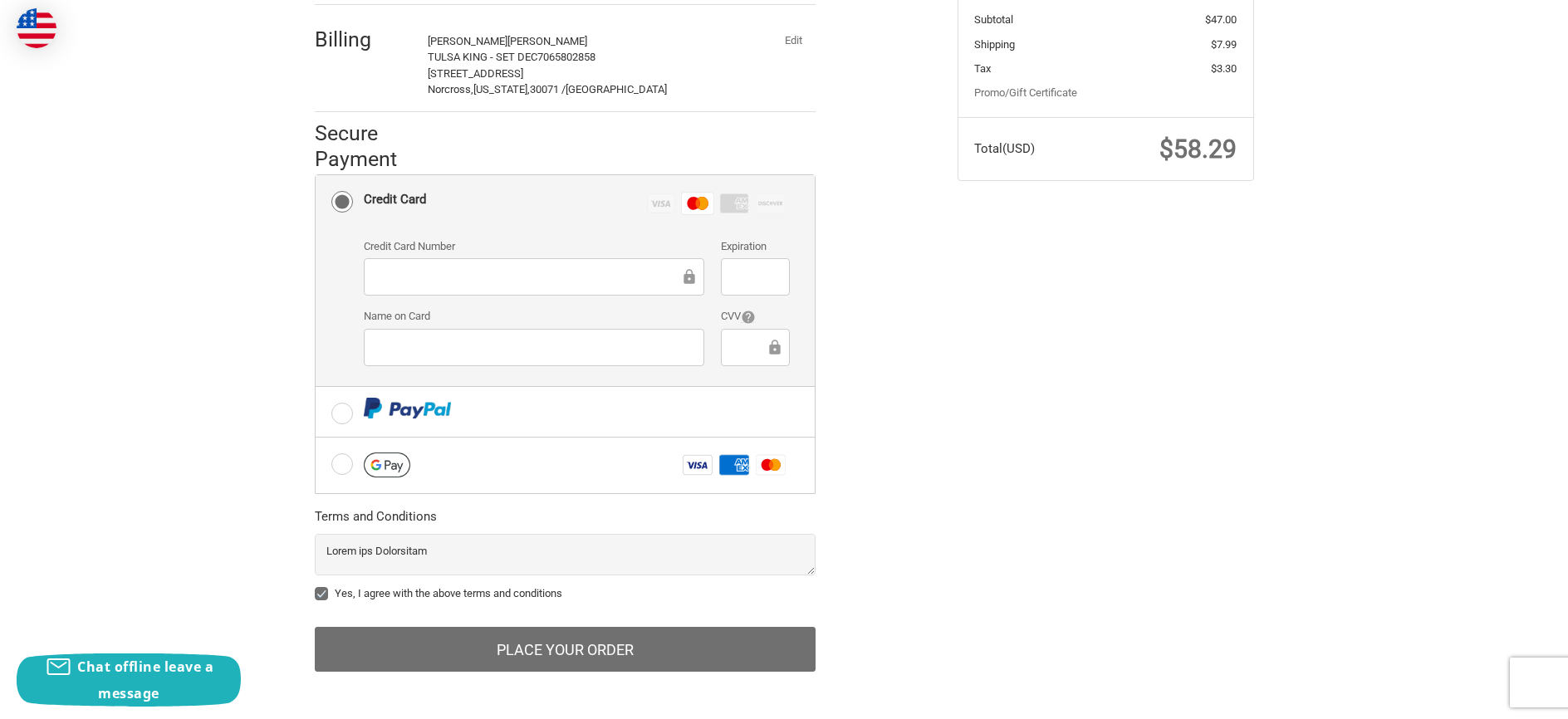
click at [654, 635] on button "Place Your Order" at bounding box center [565, 649] width 501 height 45
